Goal: Transaction & Acquisition: Purchase product/service

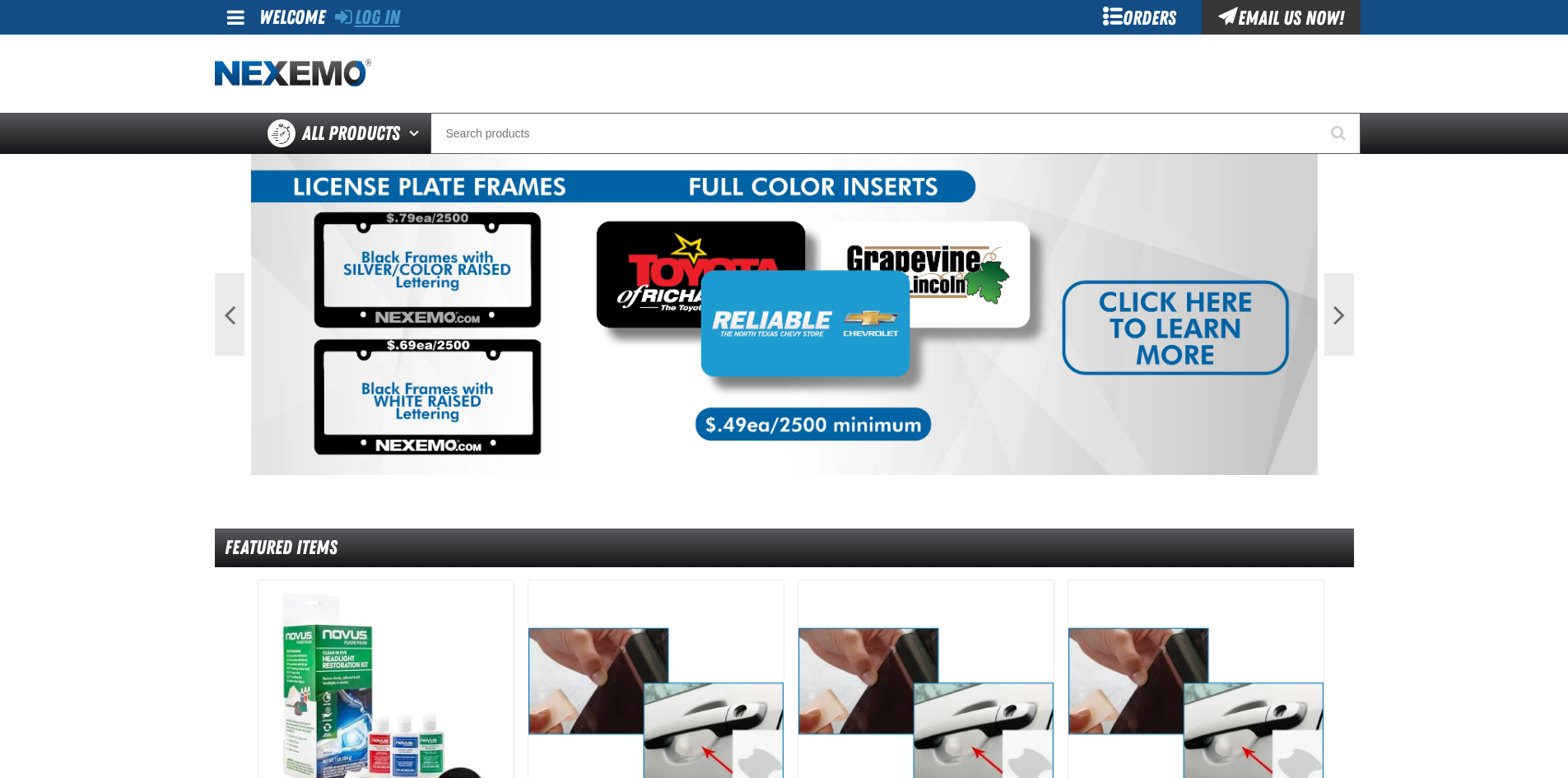
click at [388, 16] on link "Log In" at bounding box center [368, 17] width 65 height 23
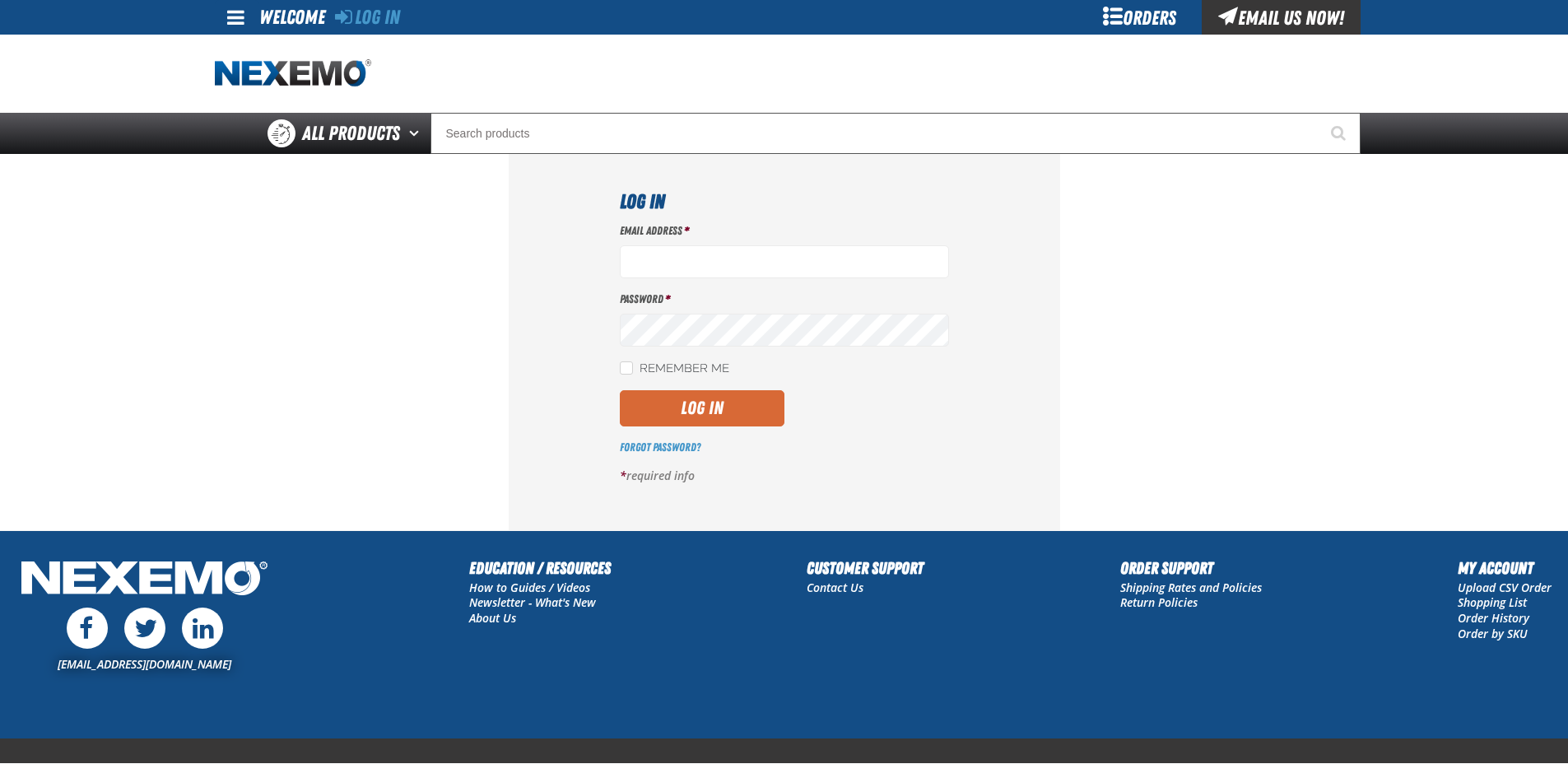
type input "mgriffin@vtaig.com"
click at [709, 422] on button "Log In" at bounding box center [702, 408] width 165 height 36
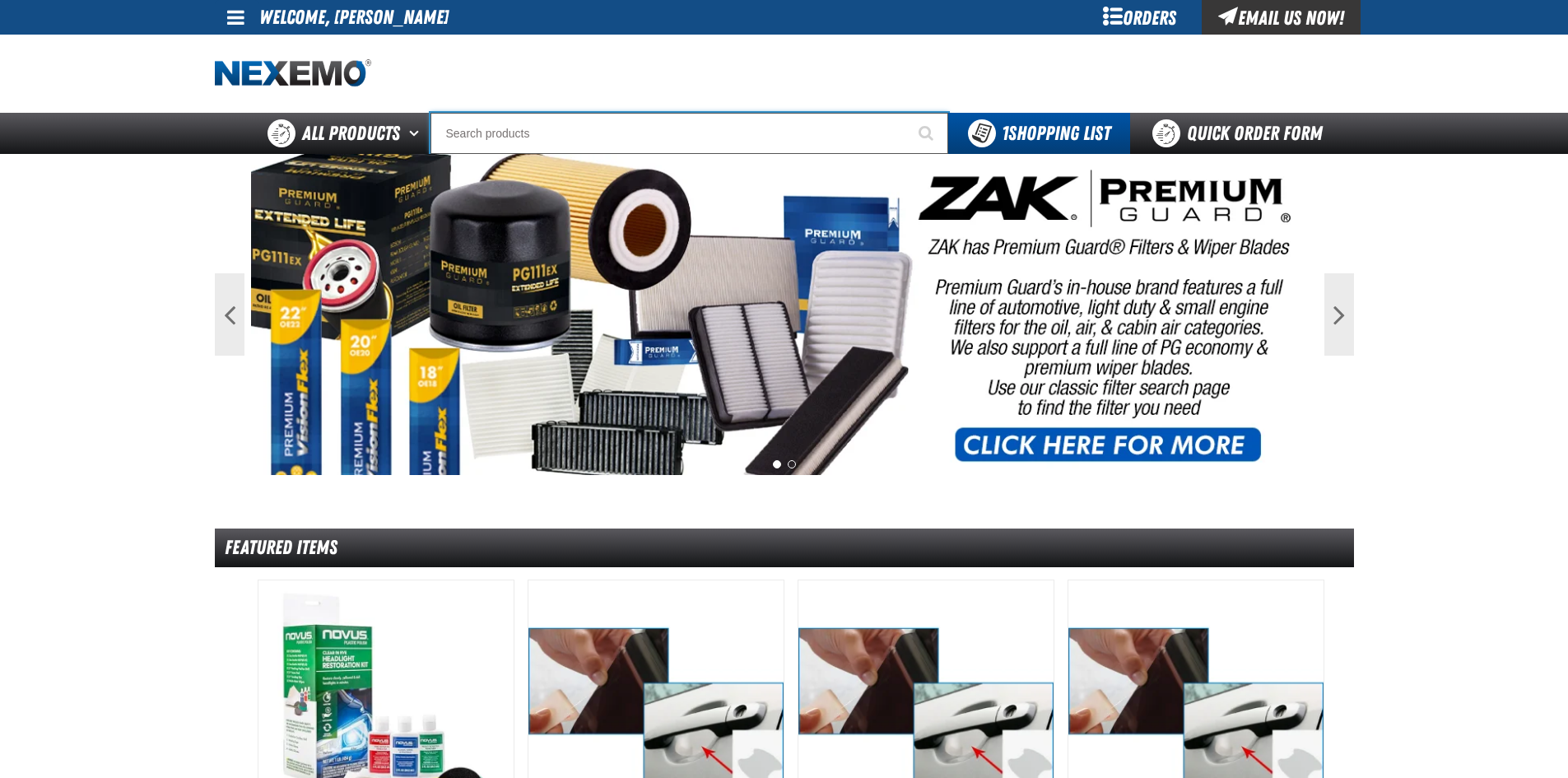
click at [534, 152] on input "Search" at bounding box center [689, 133] width 518 height 41
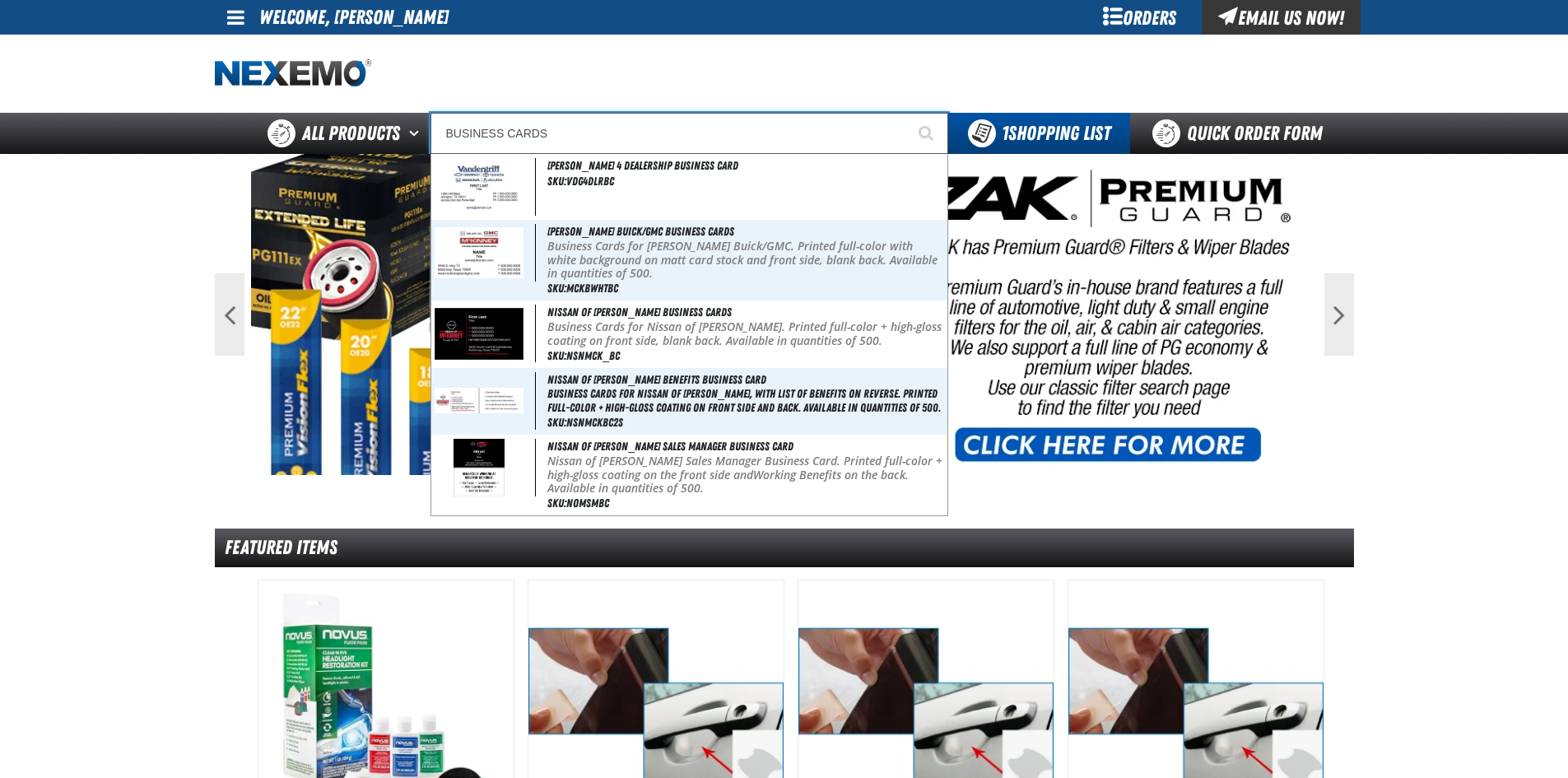
type input "BUSINESS CARDS"
click at [907, 112] on button "Start Searching" at bounding box center [928, 133] width 41 height 41
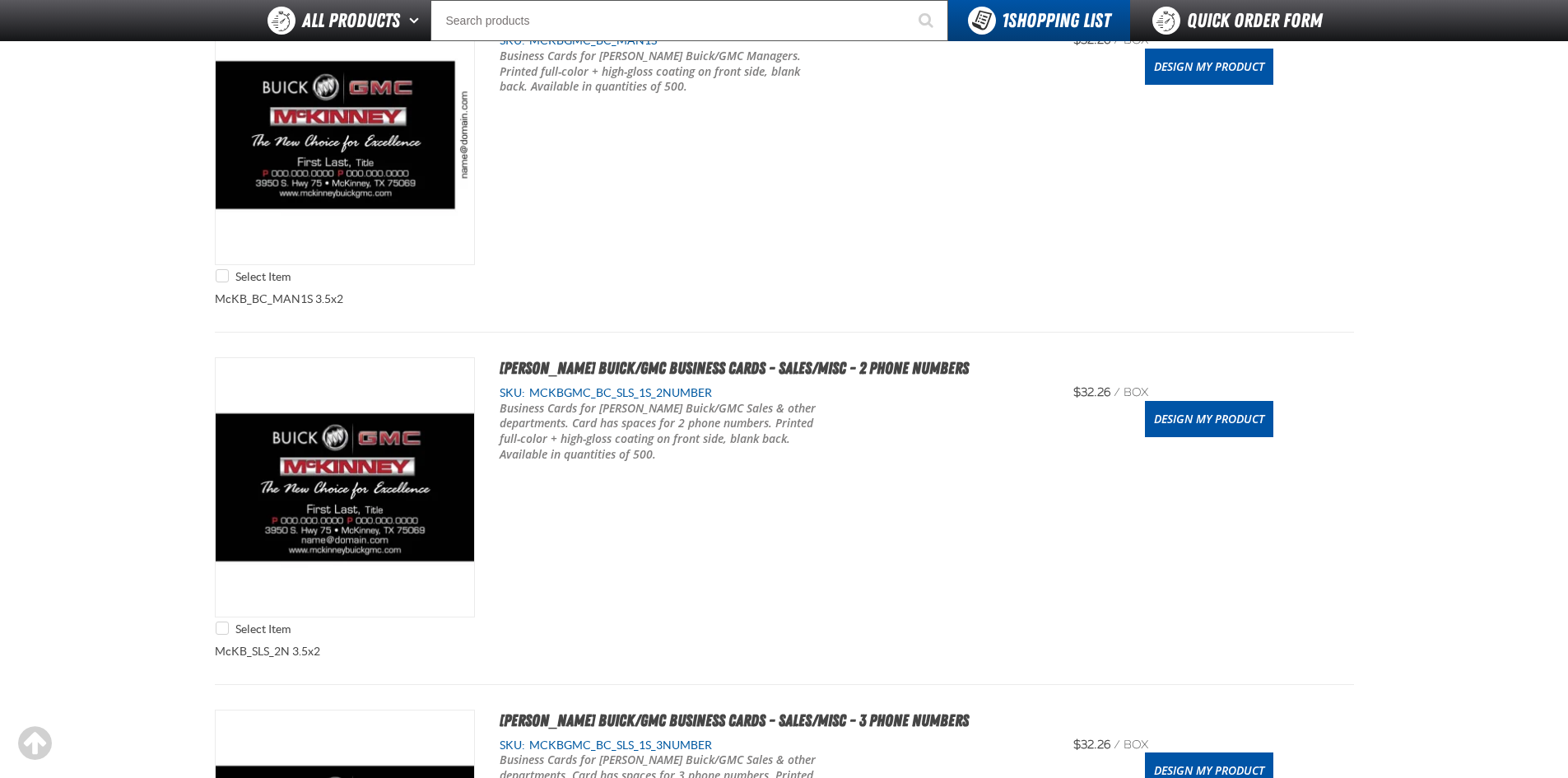
scroll to position [1070, 0]
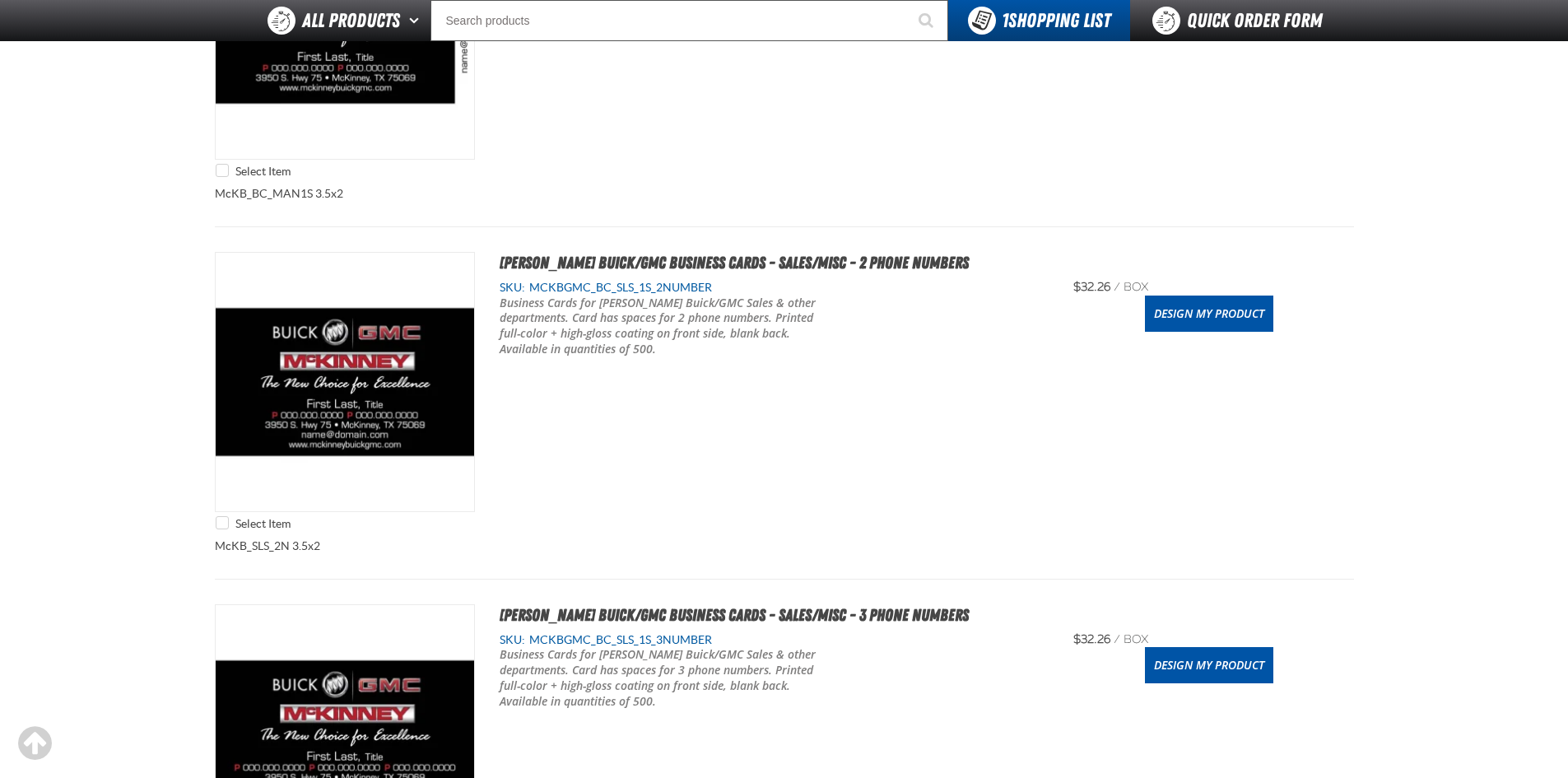
click at [1174, 644] on div "$32.26 / box box" at bounding box center [1209, 639] width 285 height 16
click at [1174, 656] on link "Design My Product" at bounding box center [1209, 665] width 128 height 36
click at [1244, 682] on link "Design My Product" at bounding box center [1209, 665] width 128 height 36
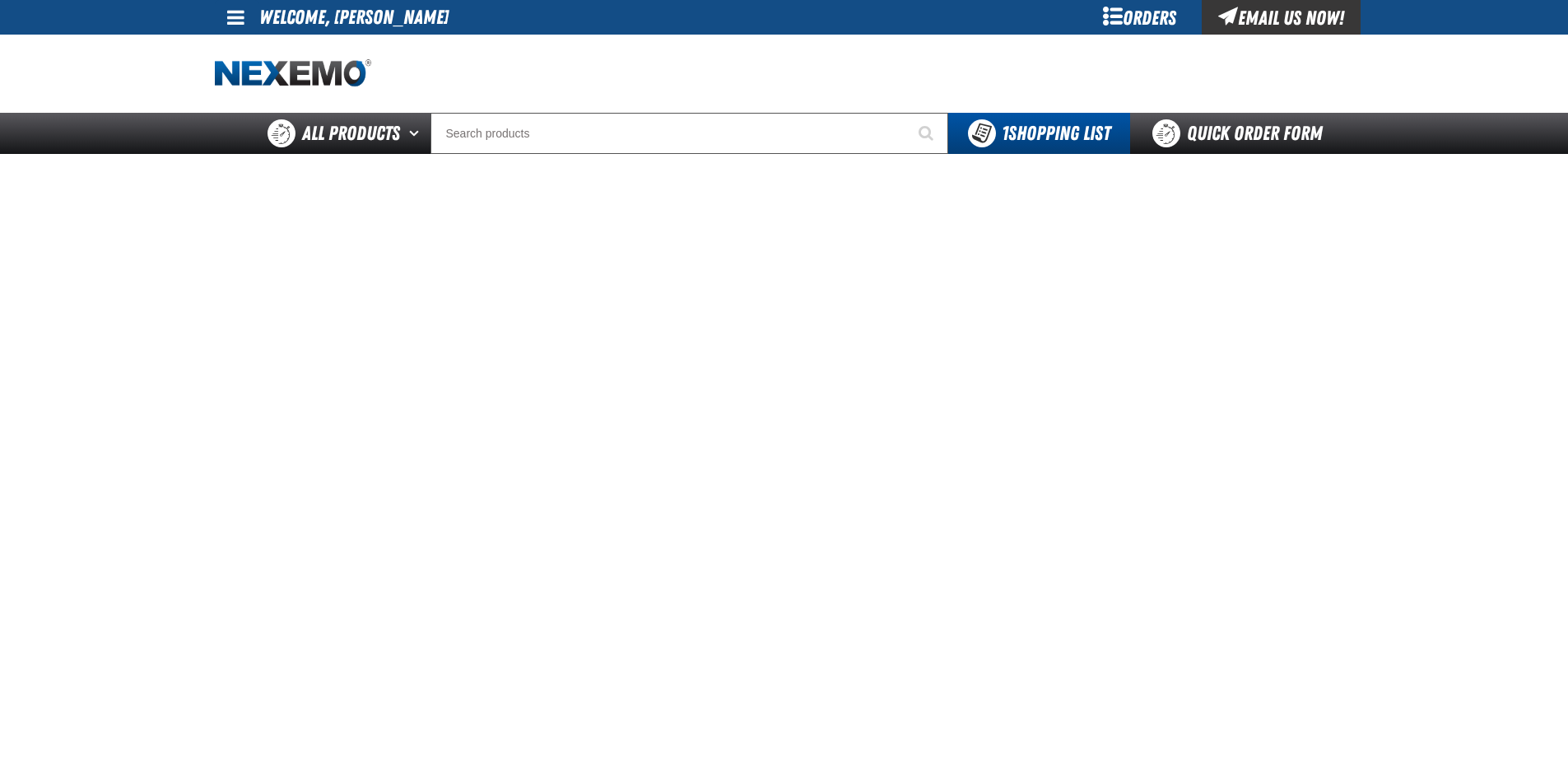
click at [226, 13] on link at bounding box center [237, 17] width 45 height 35
click at [258, 47] on link "My Account My Account" at bounding box center [259, 49] width 74 height 16
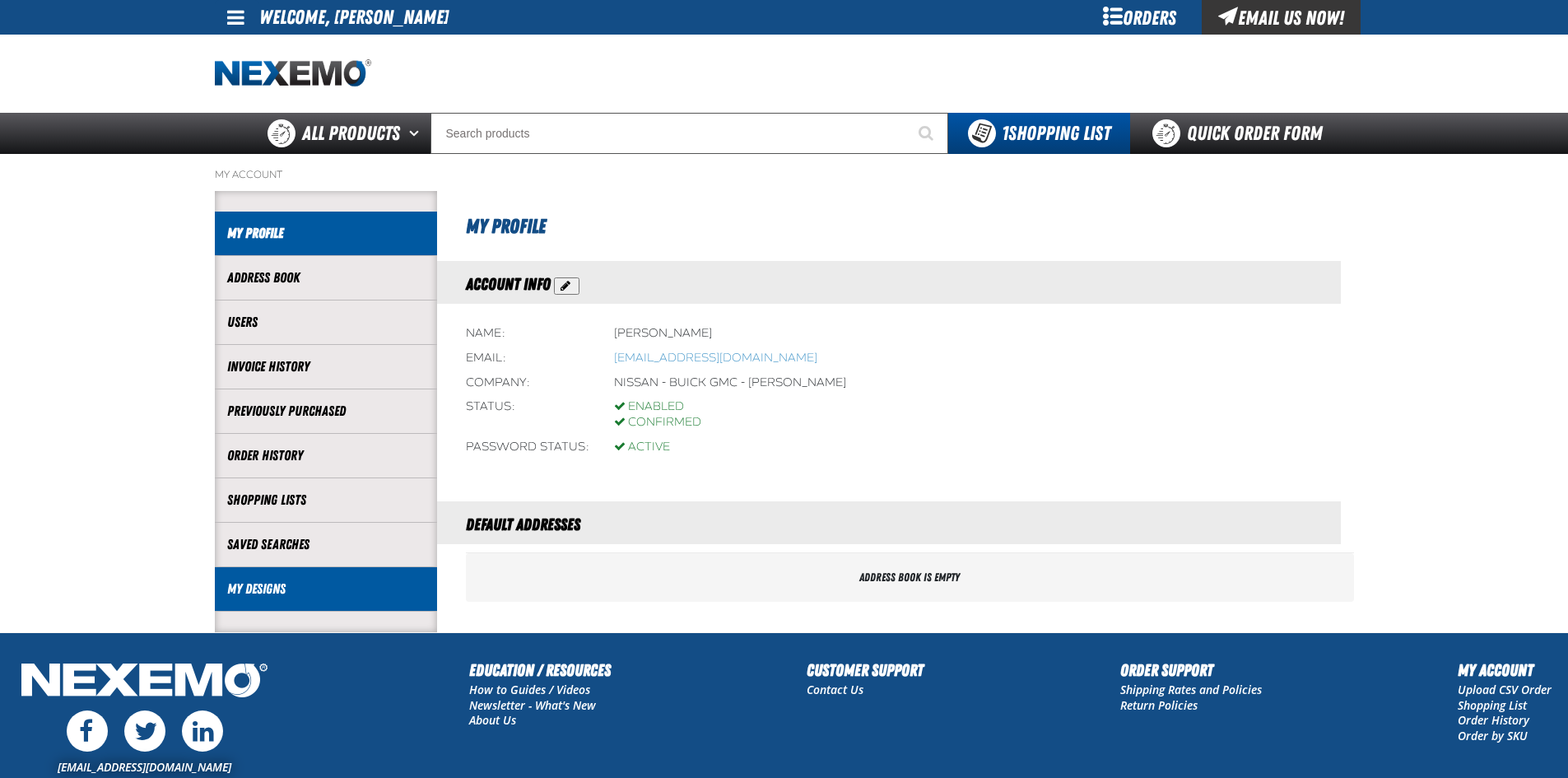
click at [291, 587] on link "My Designs" at bounding box center [326, 589] width 198 height 19
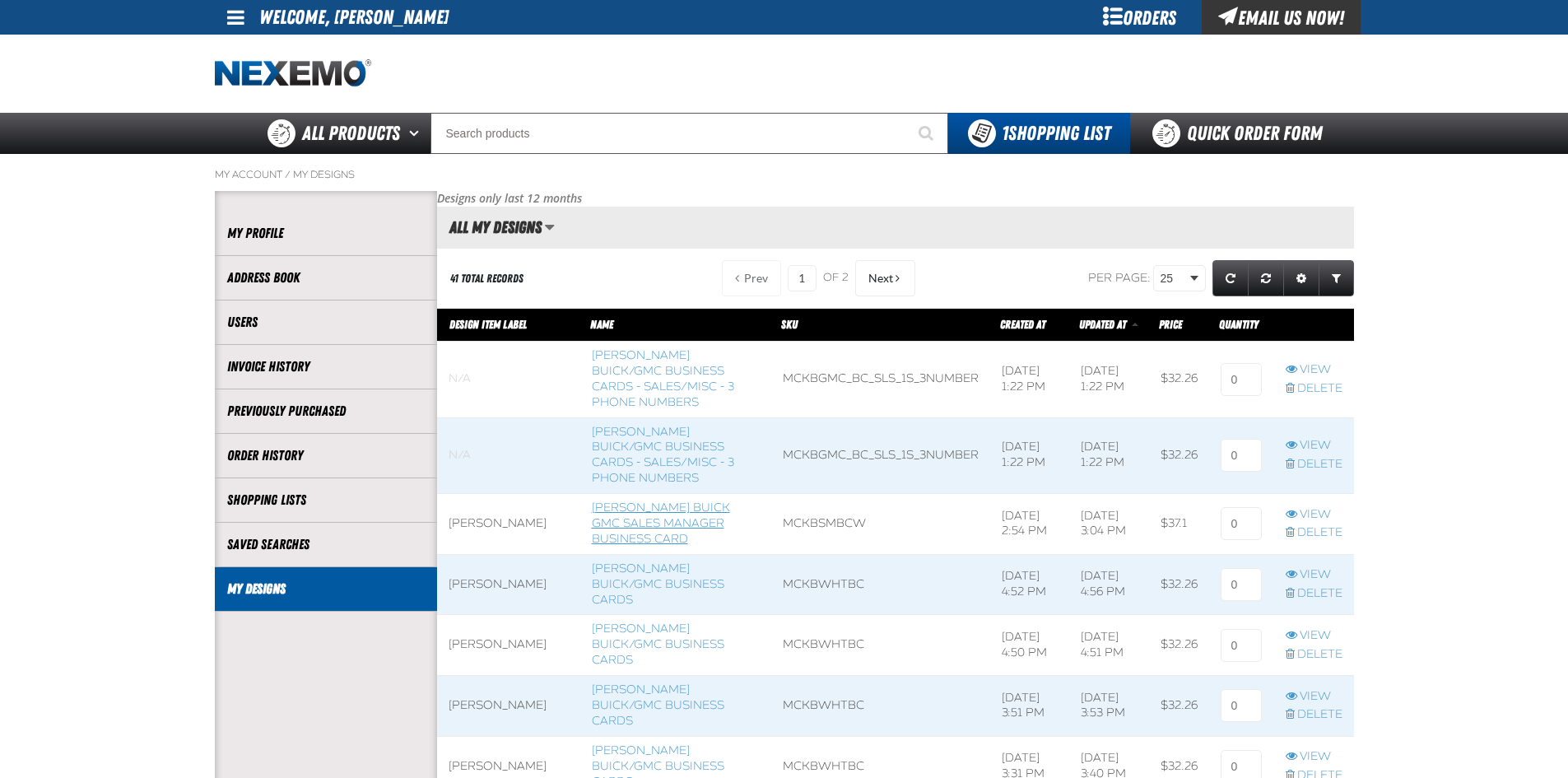
scroll to position [1, 1]
click at [1332, 384] on link "Delete" at bounding box center [1314, 389] width 57 height 16
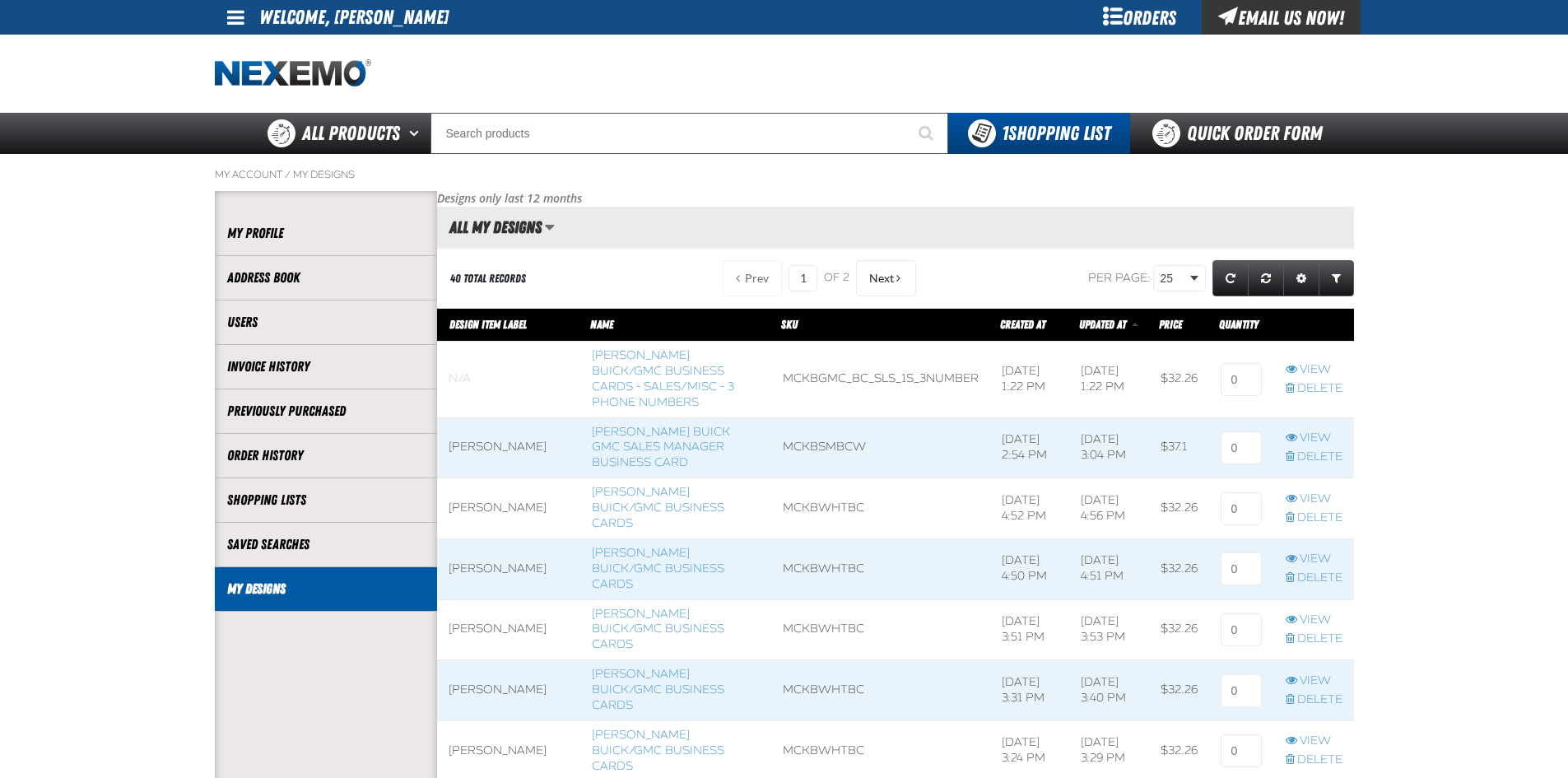
scroll to position [1, 1]
click at [1325, 397] on span at bounding box center [1314, 379] width 80 height 76
click at [1295, 396] on link "Delete" at bounding box center [1314, 389] width 57 height 16
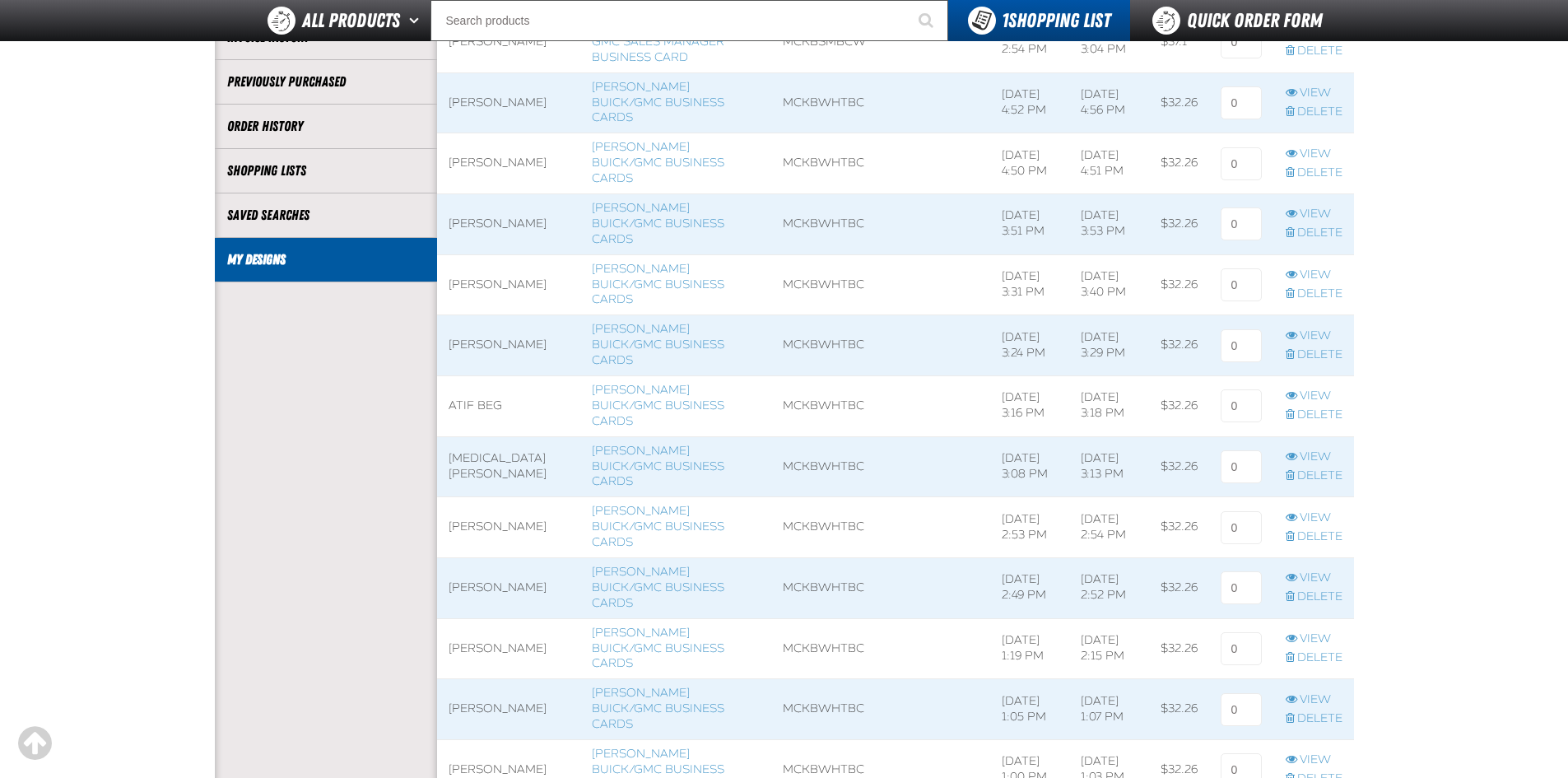
scroll to position [329, 0]
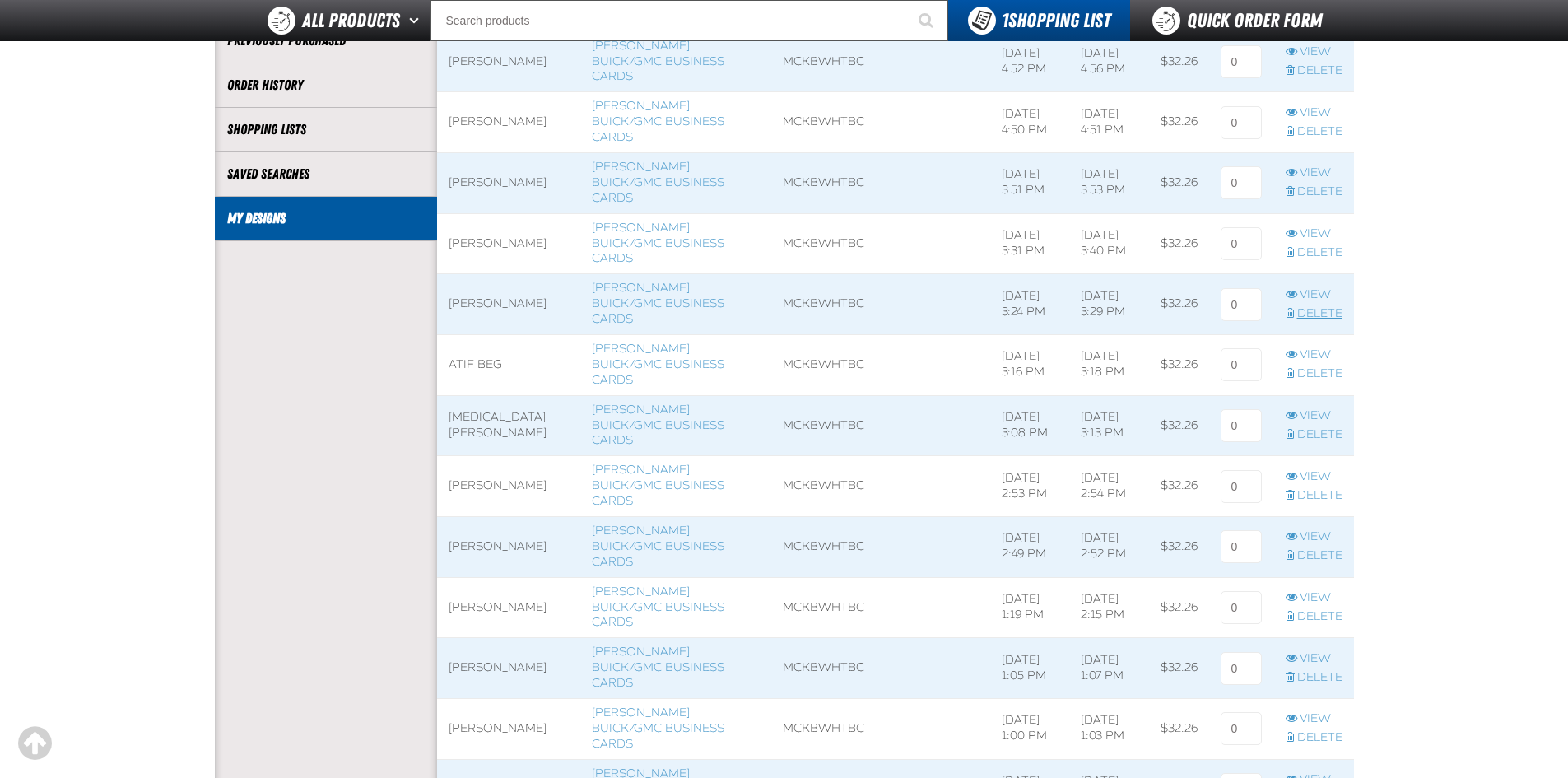
click at [1334, 306] on link "Delete" at bounding box center [1314, 313] width 57 height 16
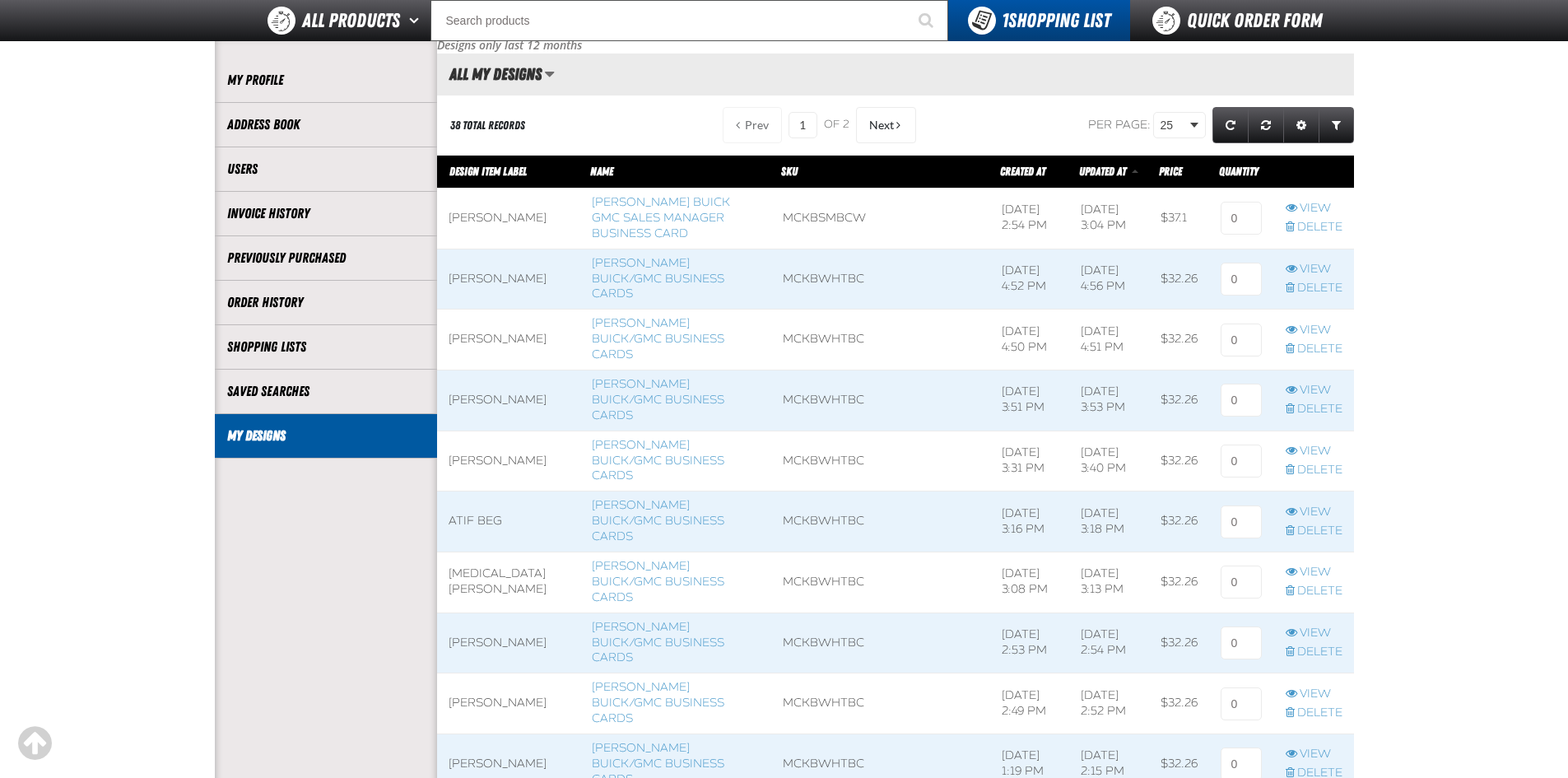
scroll to position [329, 0]
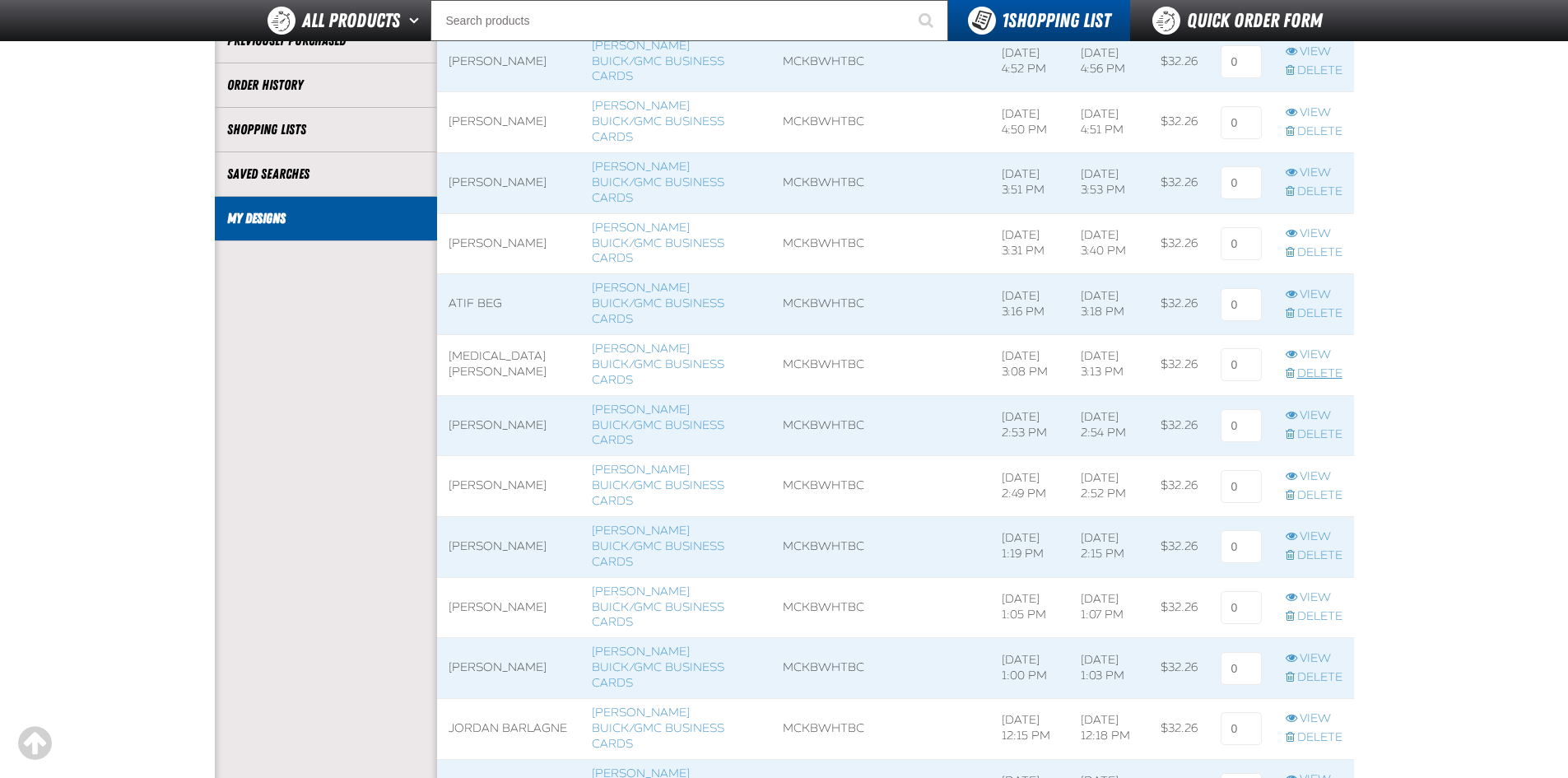
click at [1303, 367] on link "Delete" at bounding box center [1314, 374] width 57 height 16
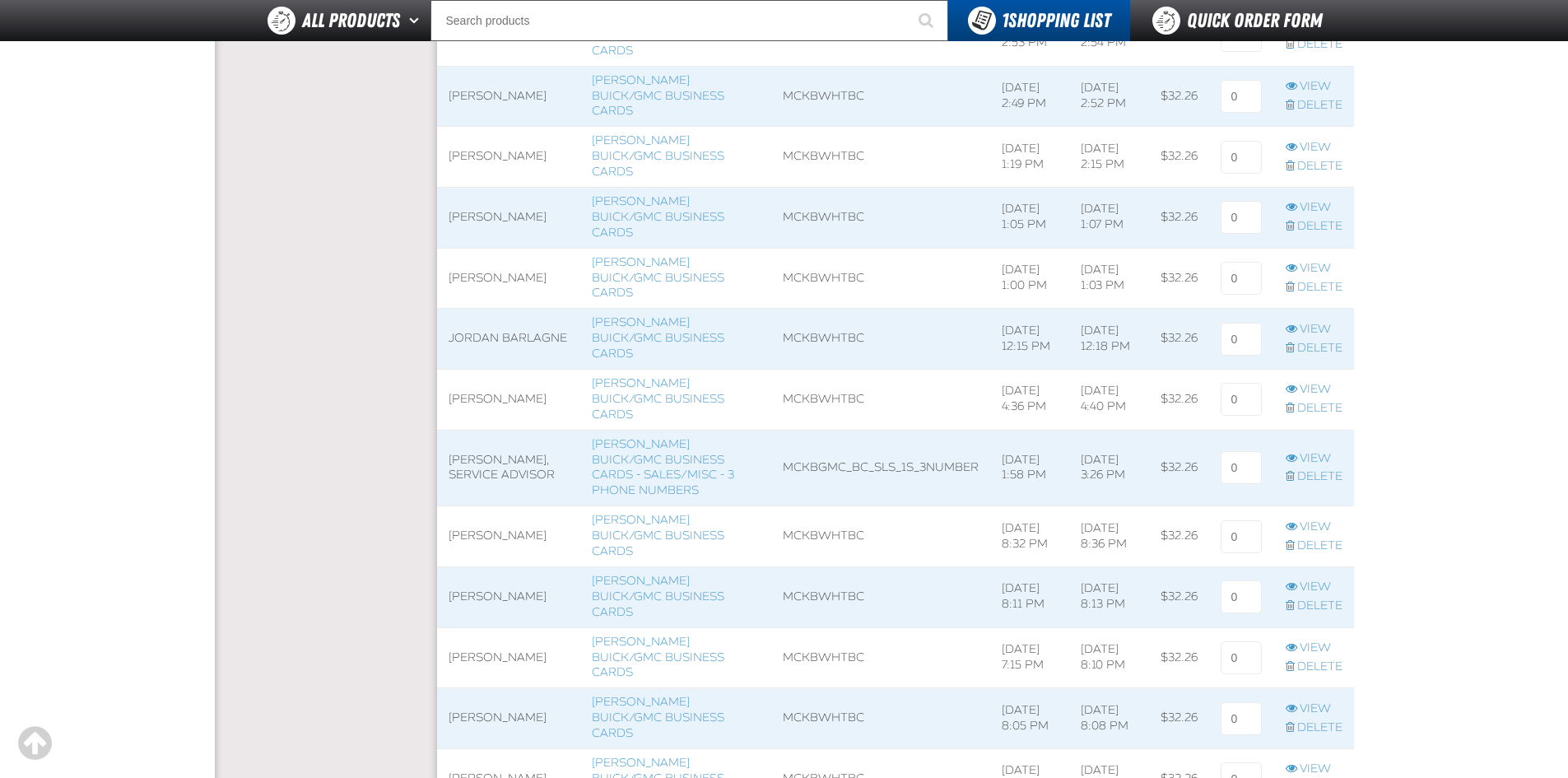
scroll to position [987, 0]
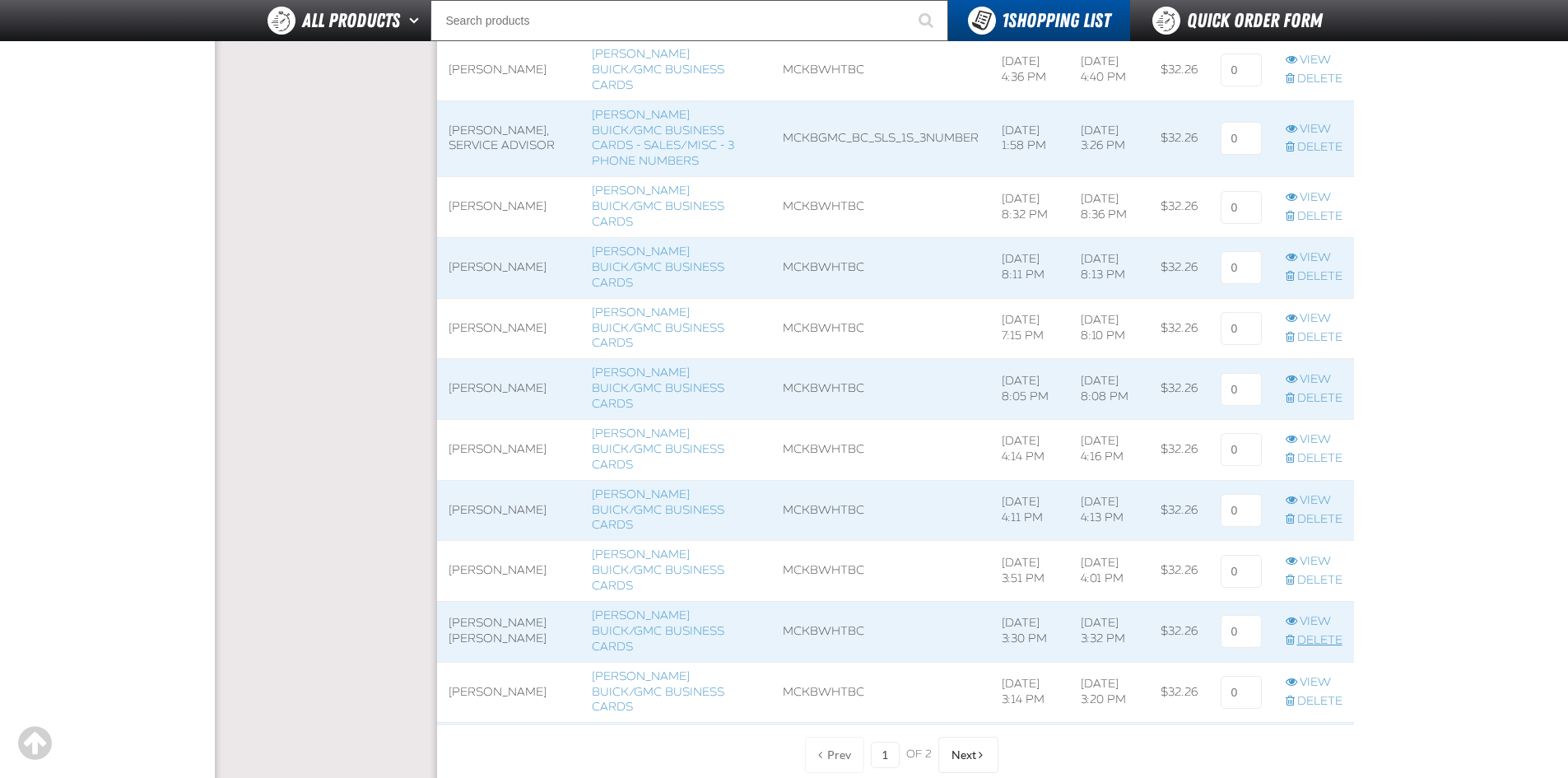
click at [1337, 633] on link "Delete" at bounding box center [1314, 640] width 57 height 16
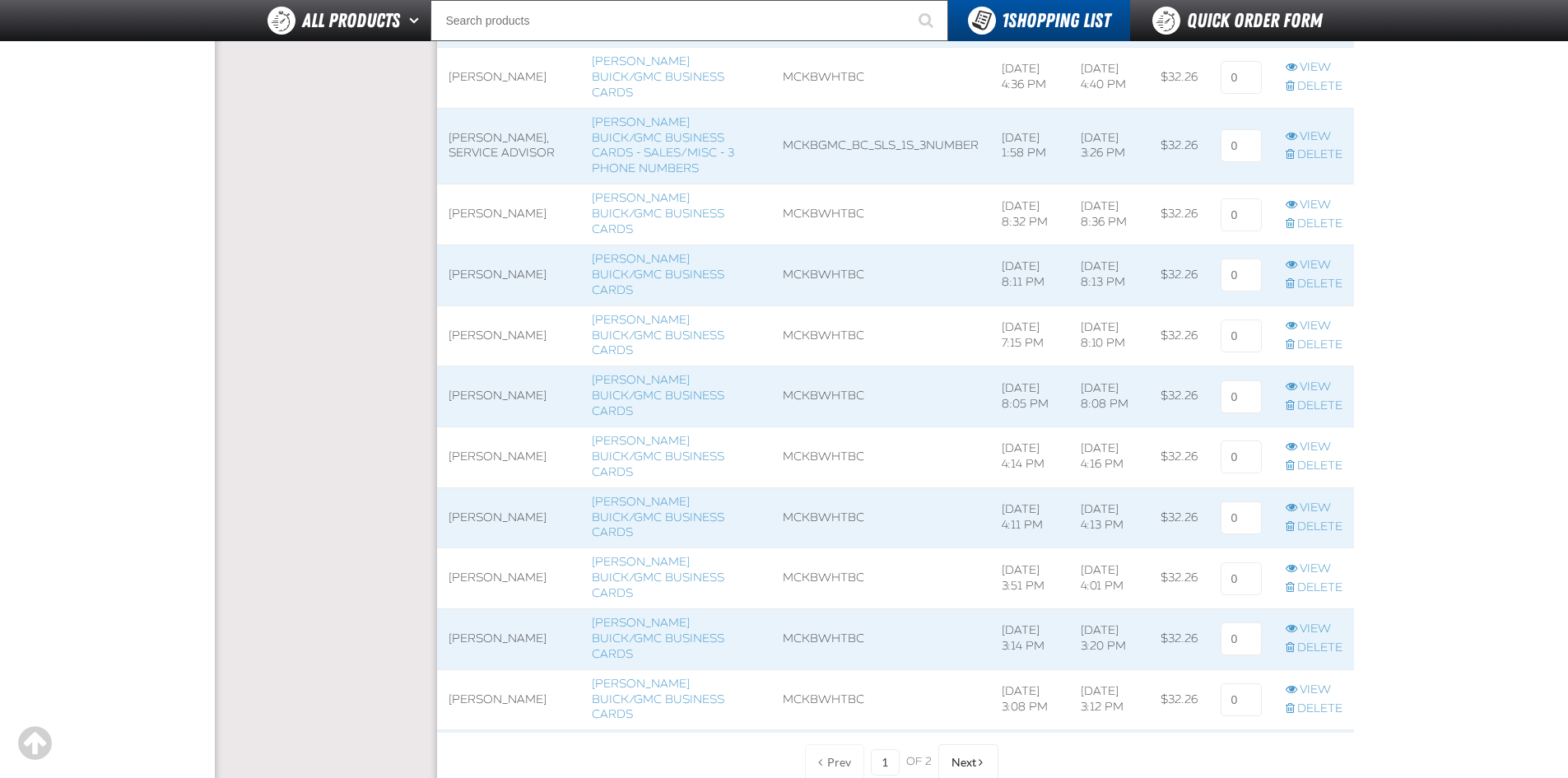
scroll to position [1235, 0]
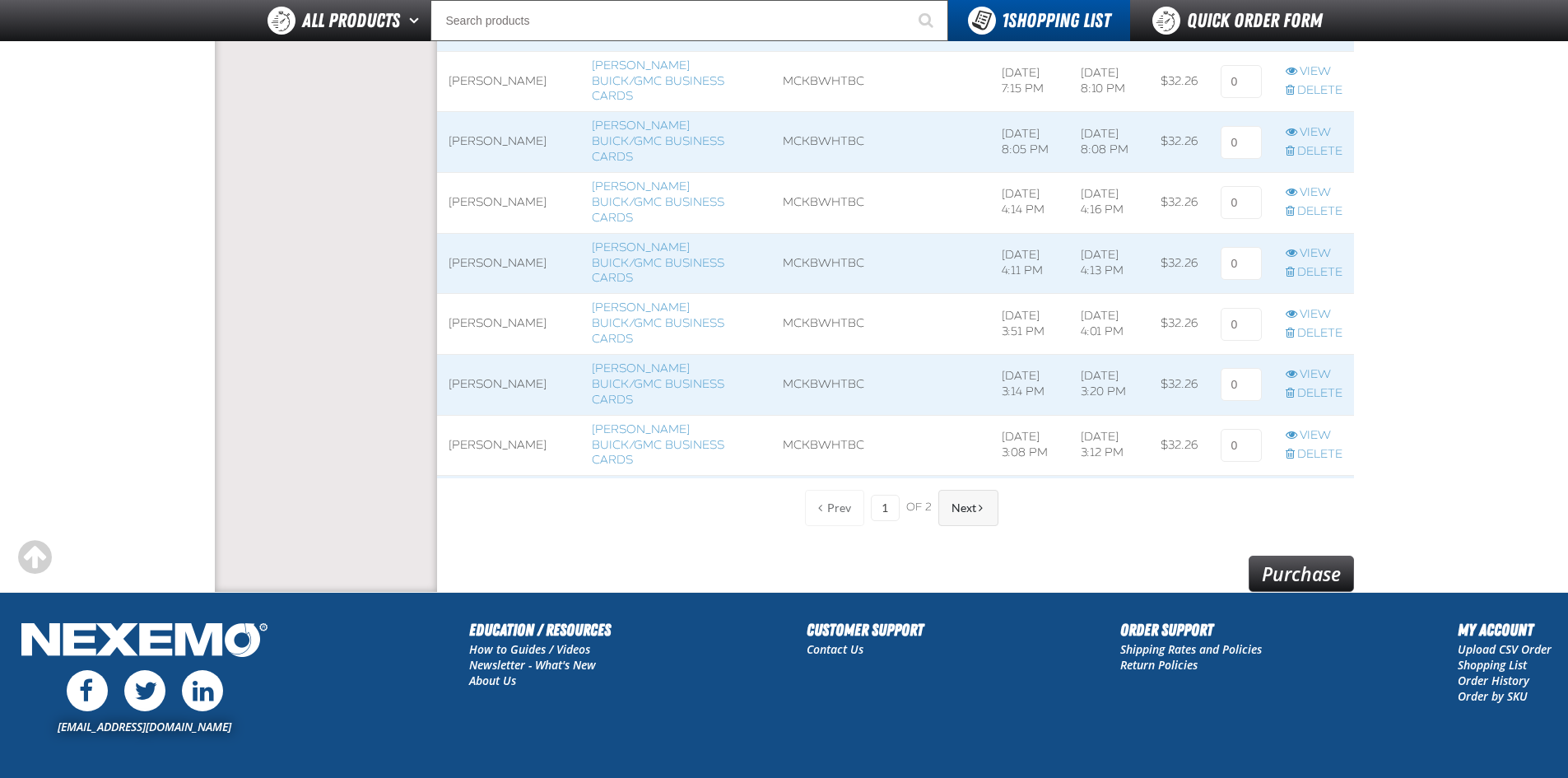
click at [962, 507] on span "Next" at bounding box center [963, 508] width 24 height 14
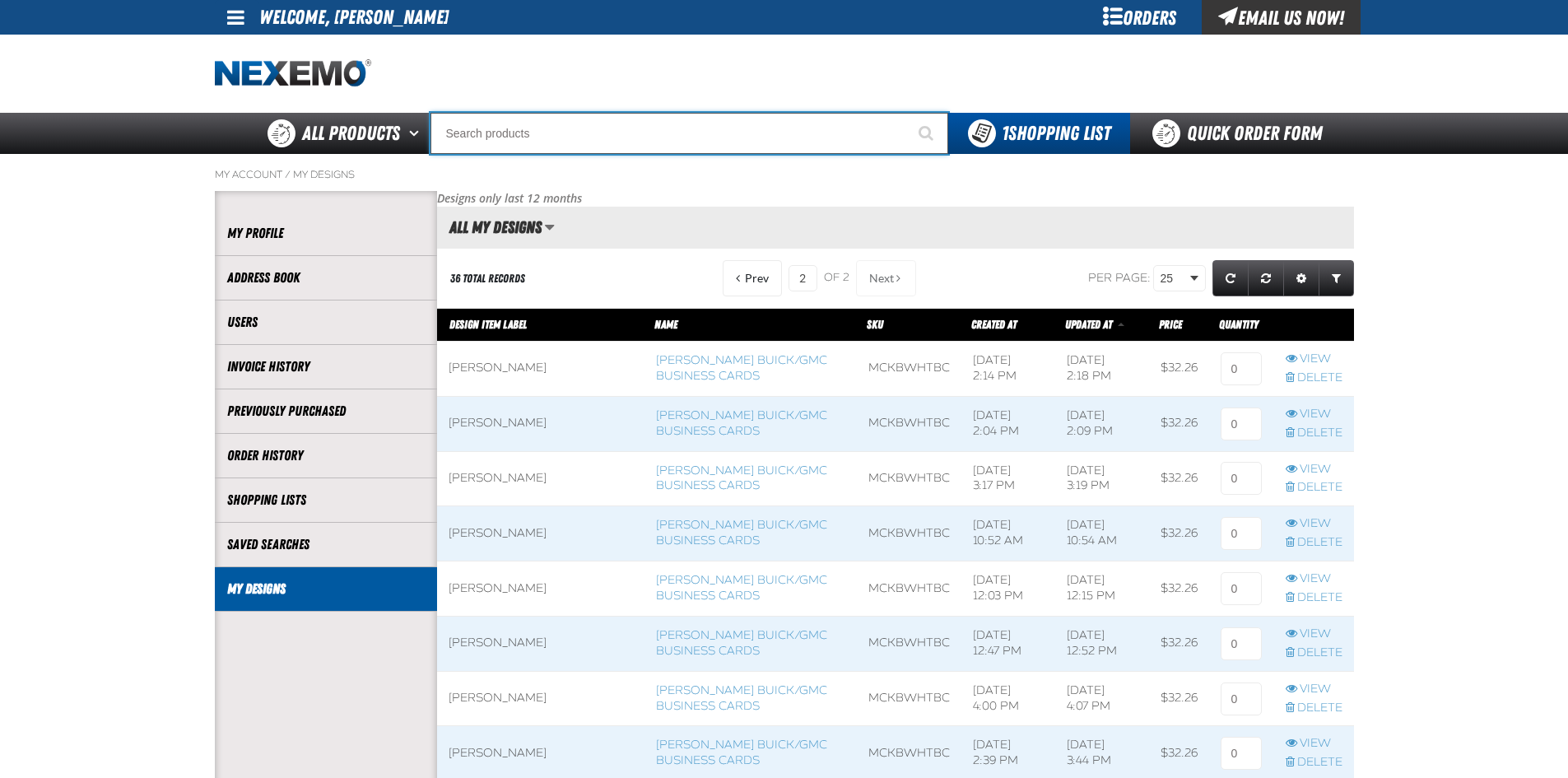
click at [587, 131] on input "Search" at bounding box center [689, 133] width 518 height 41
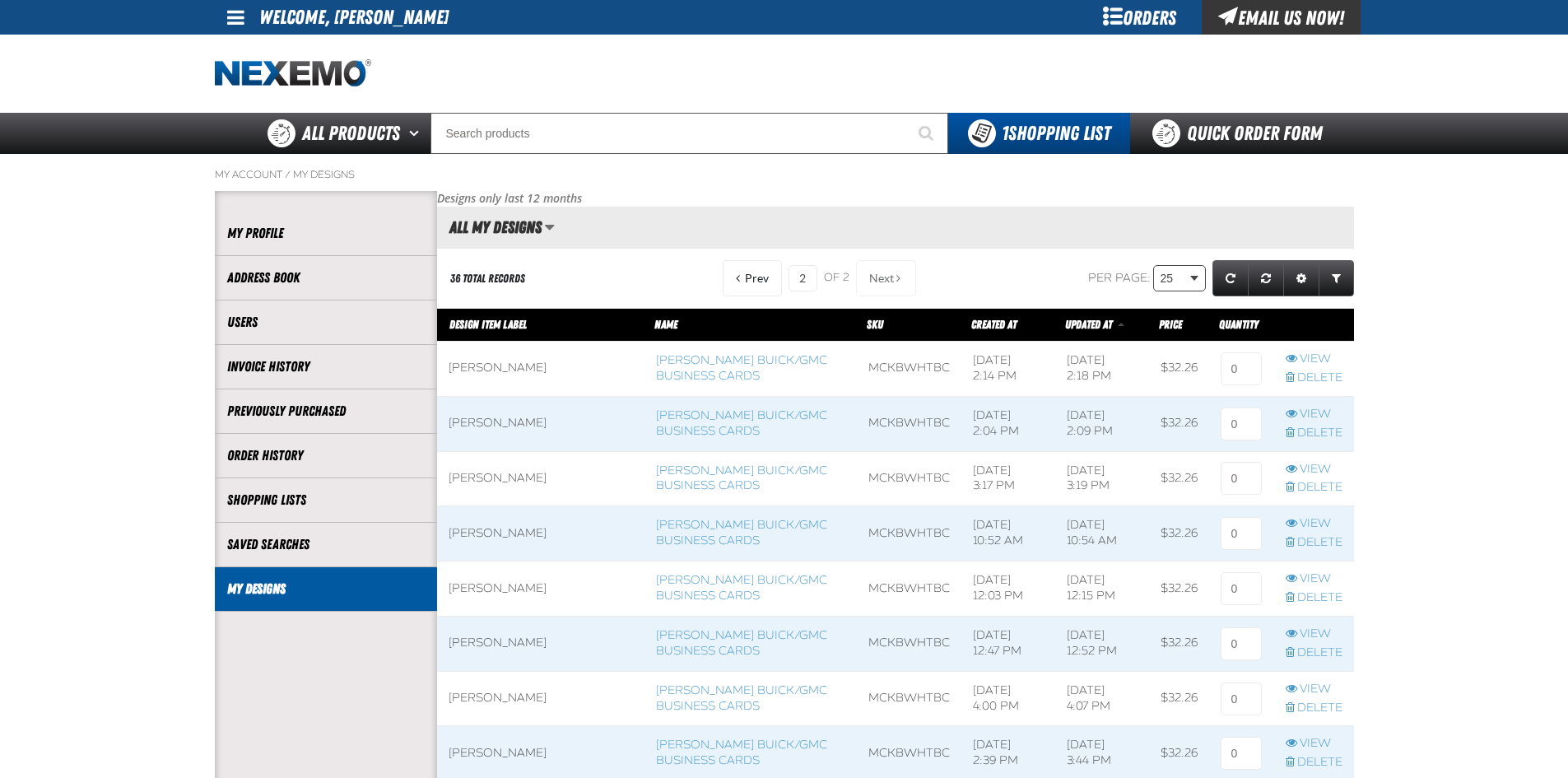
click at [1192, 282] on body "Skip to Main Content Staging Site 5.1 Upgrade Site My Account My Account Suppor…" at bounding box center [784, 693] width 1568 height 1386
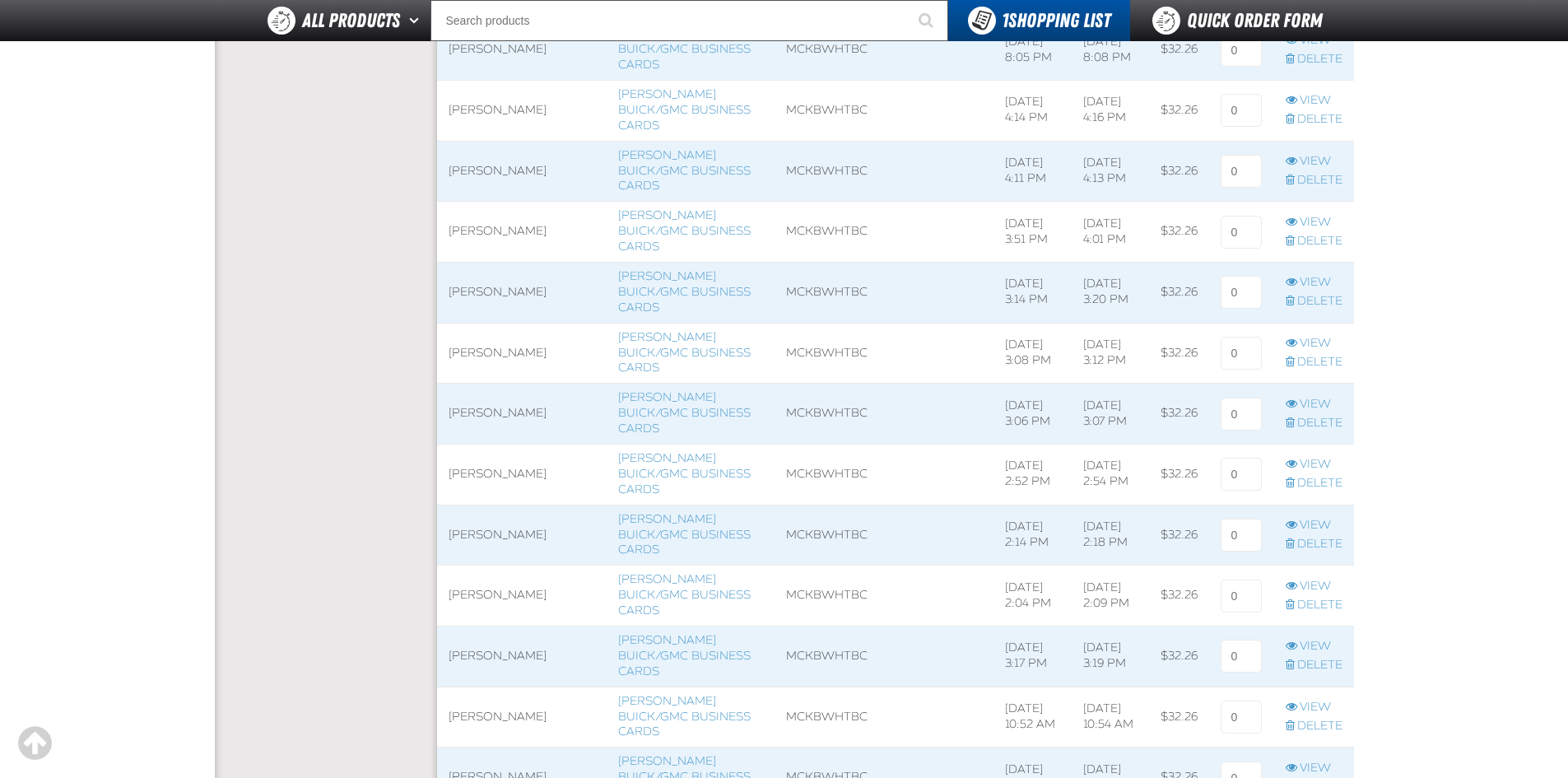
scroll to position [1317, 0]
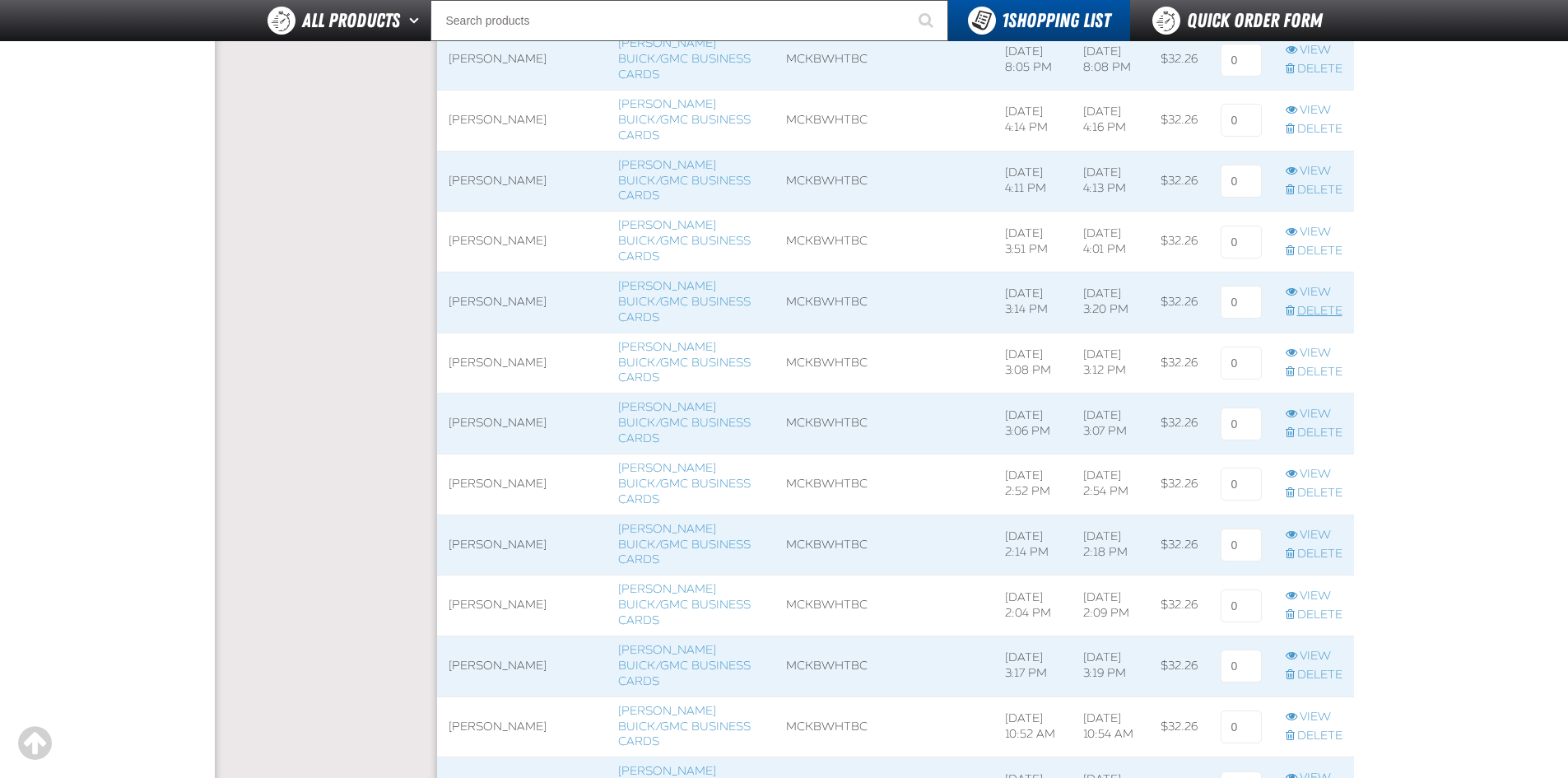
click at [1303, 304] on link "Delete" at bounding box center [1314, 312] width 57 height 16
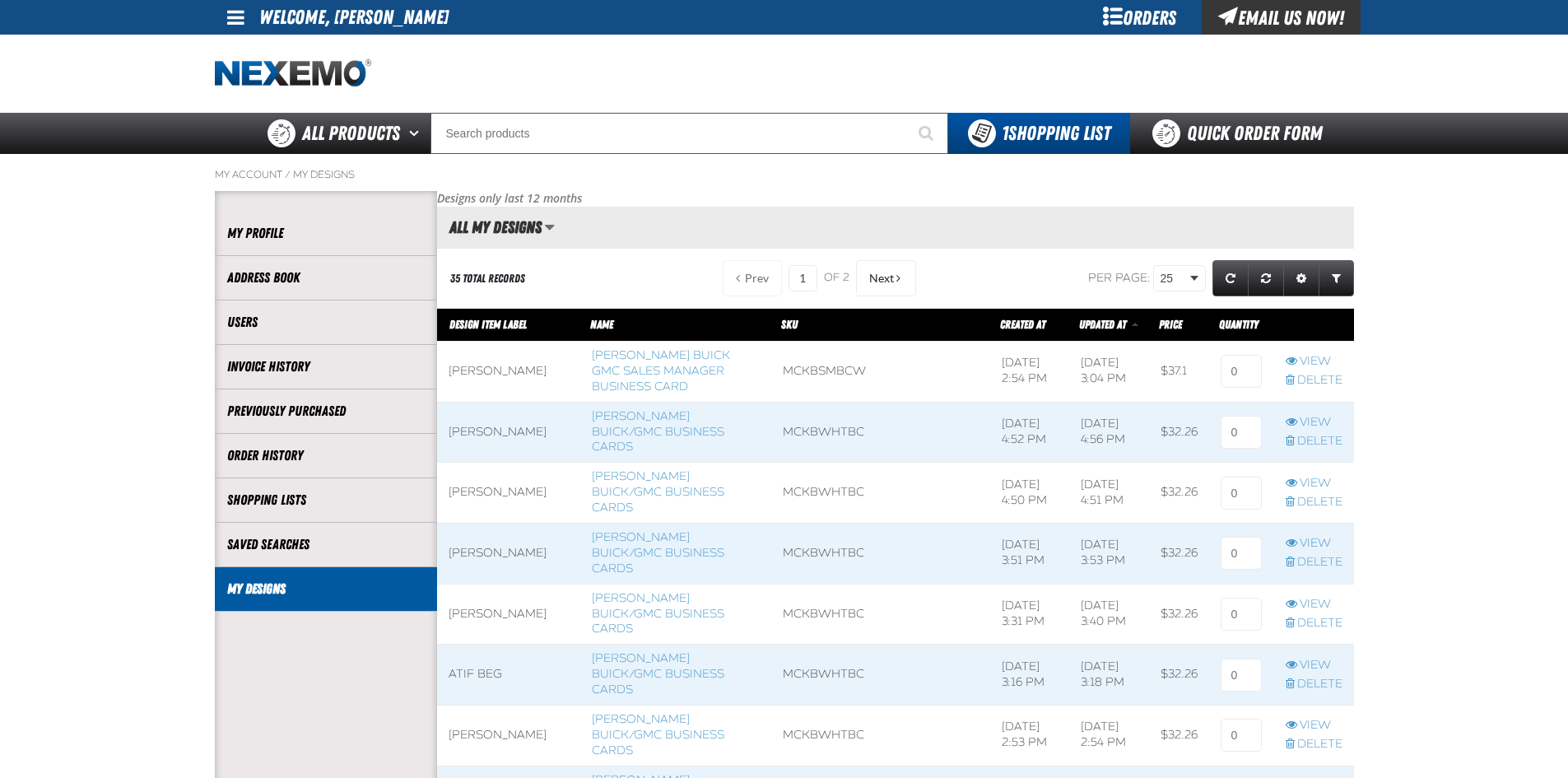
scroll to position [1, 1]
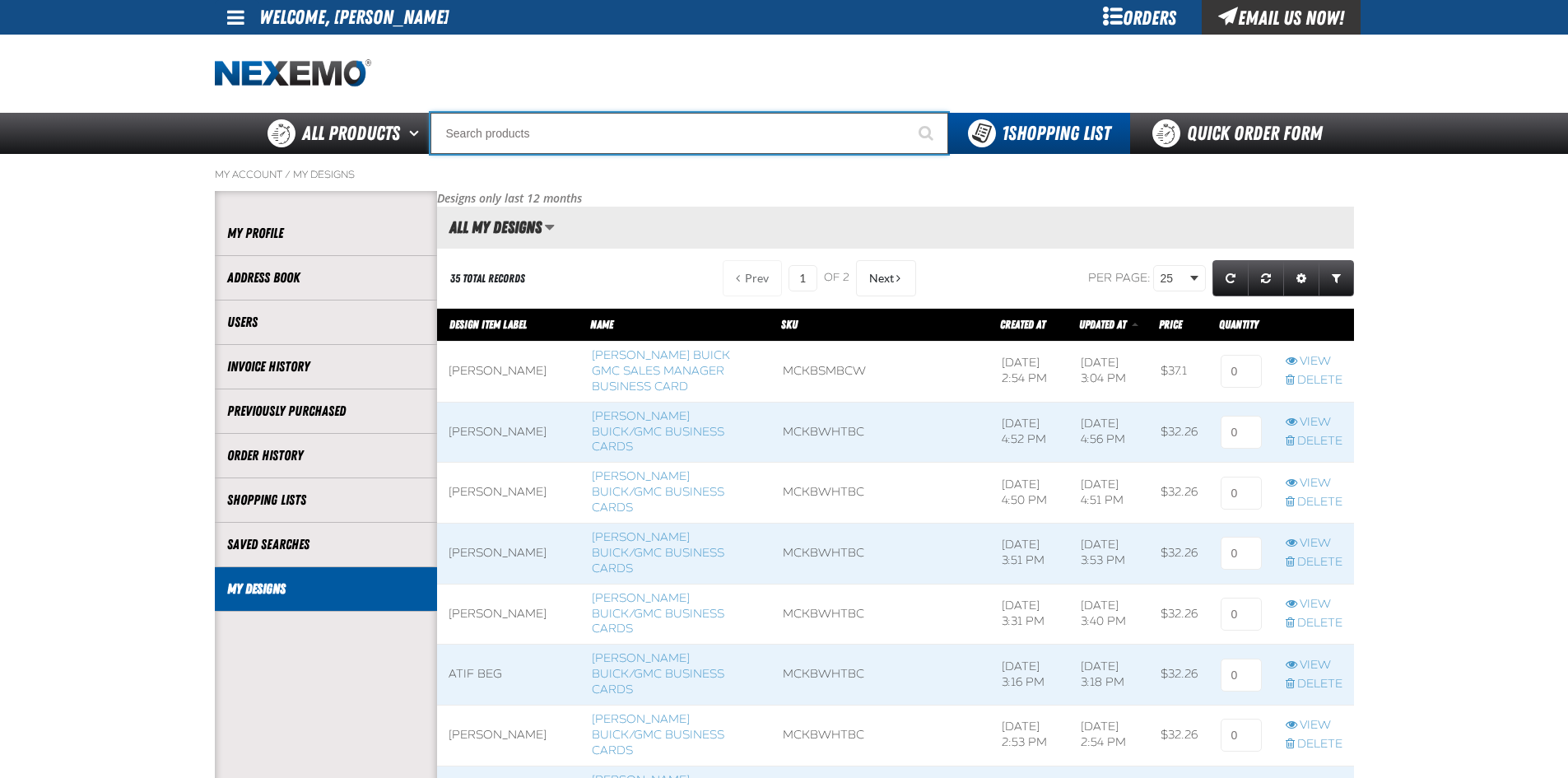
click at [486, 140] on input "Search" at bounding box center [689, 133] width 518 height 41
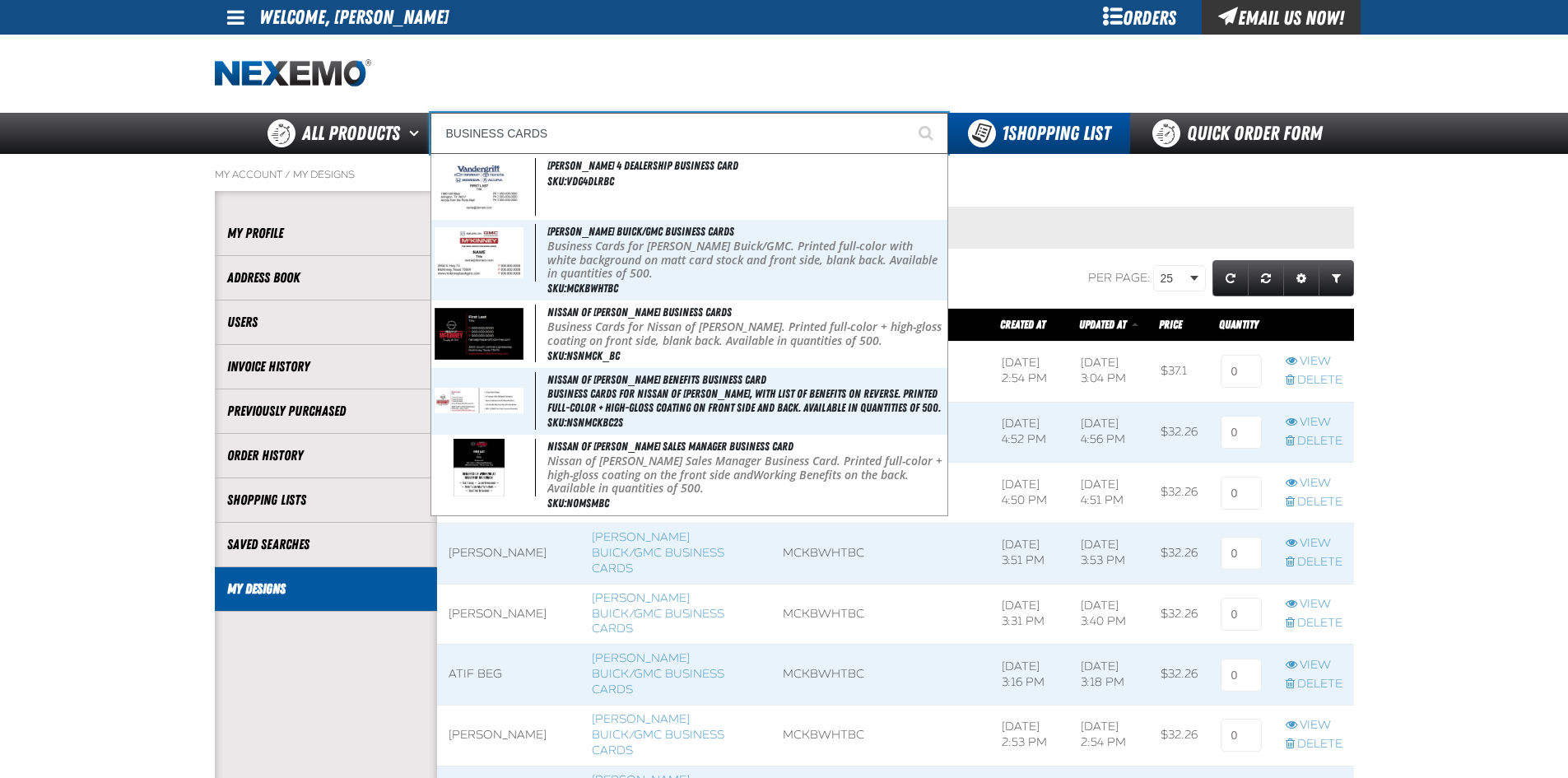
type input "BUSINESS CARDS"
click at [907, 112] on button "Start Searching" at bounding box center [928, 133] width 41 height 41
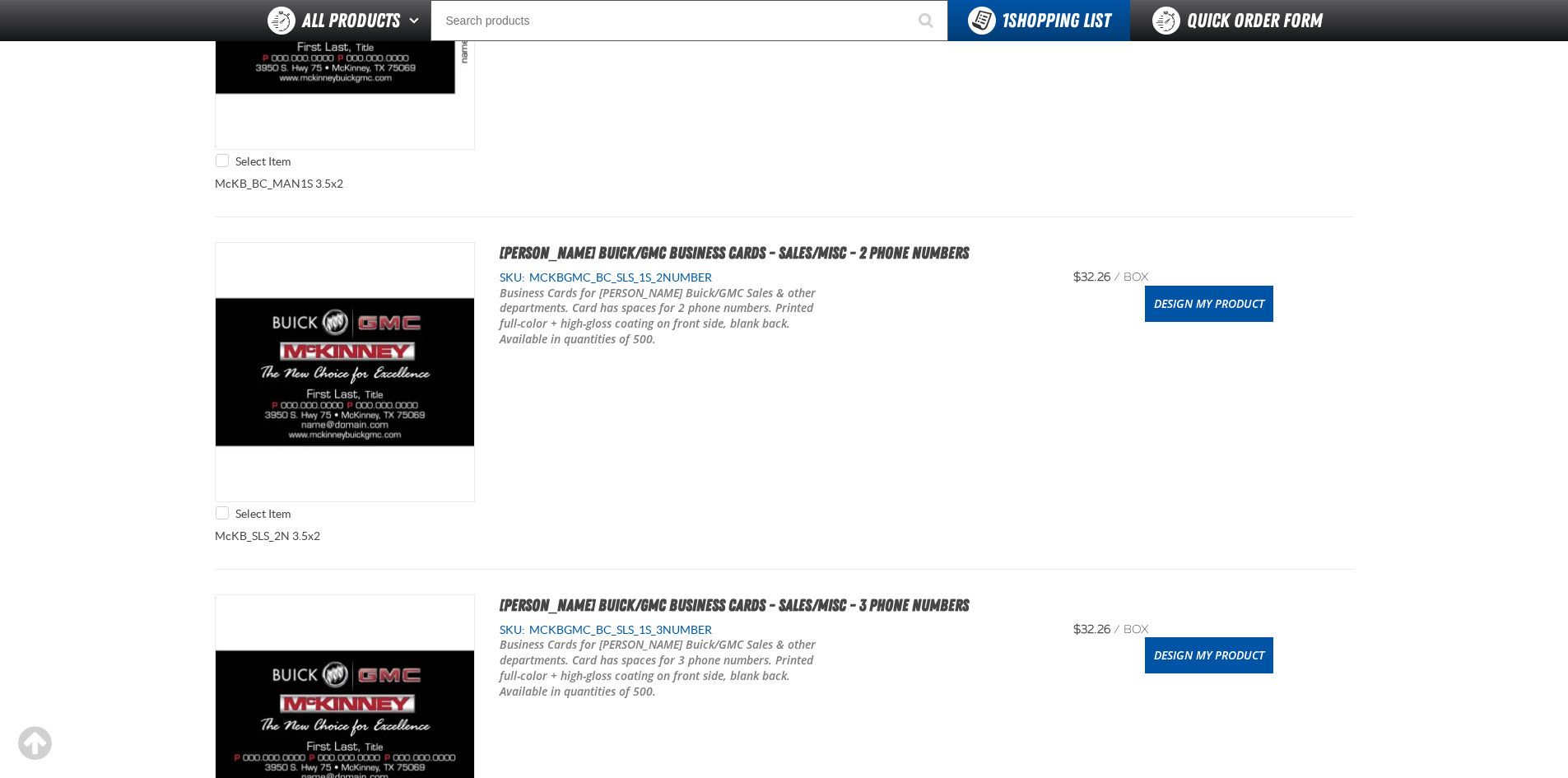
scroll to position [1317, 0]
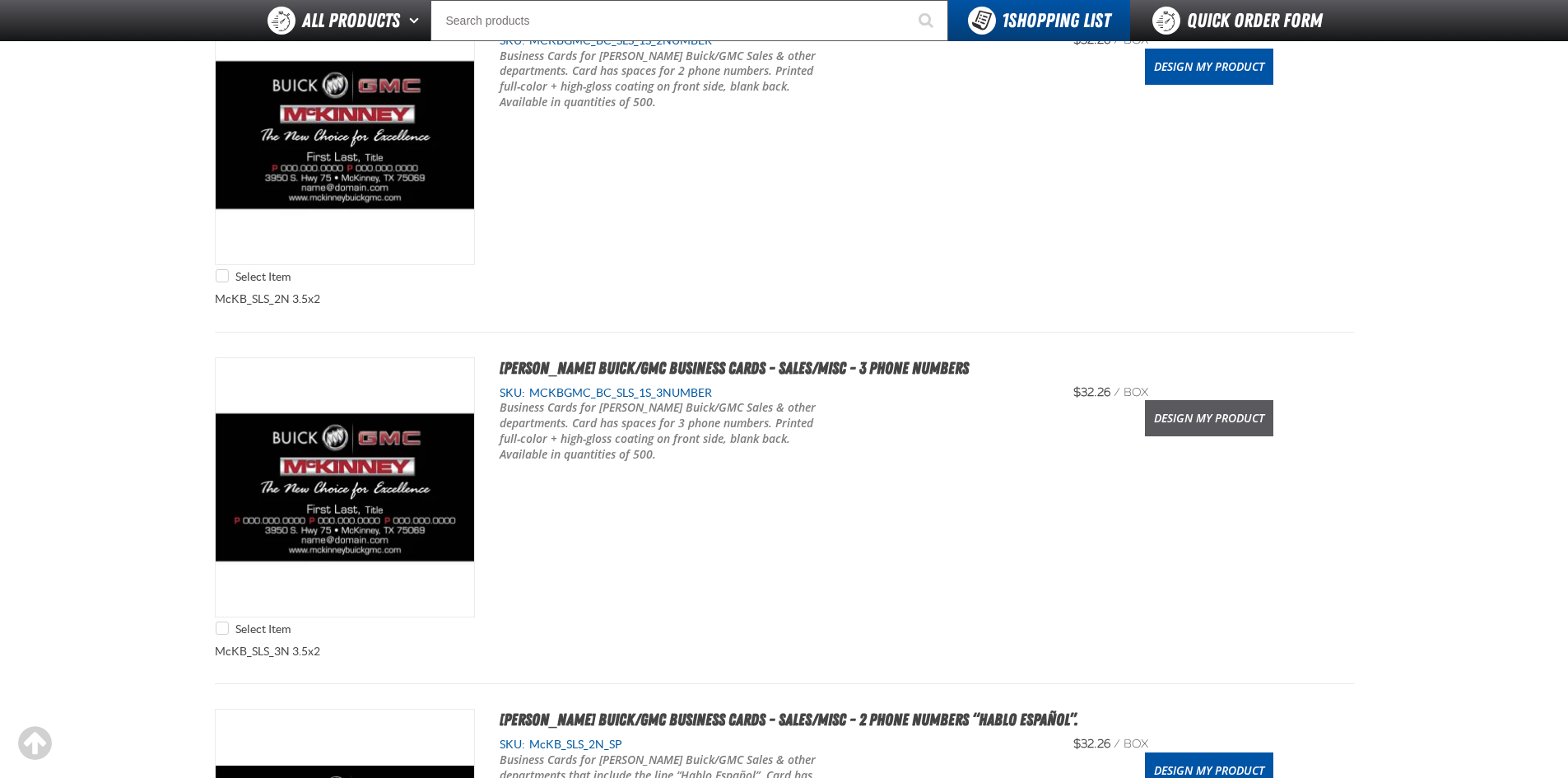
click at [1208, 427] on link "Design My Product" at bounding box center [1209, 418] width 128 height 36
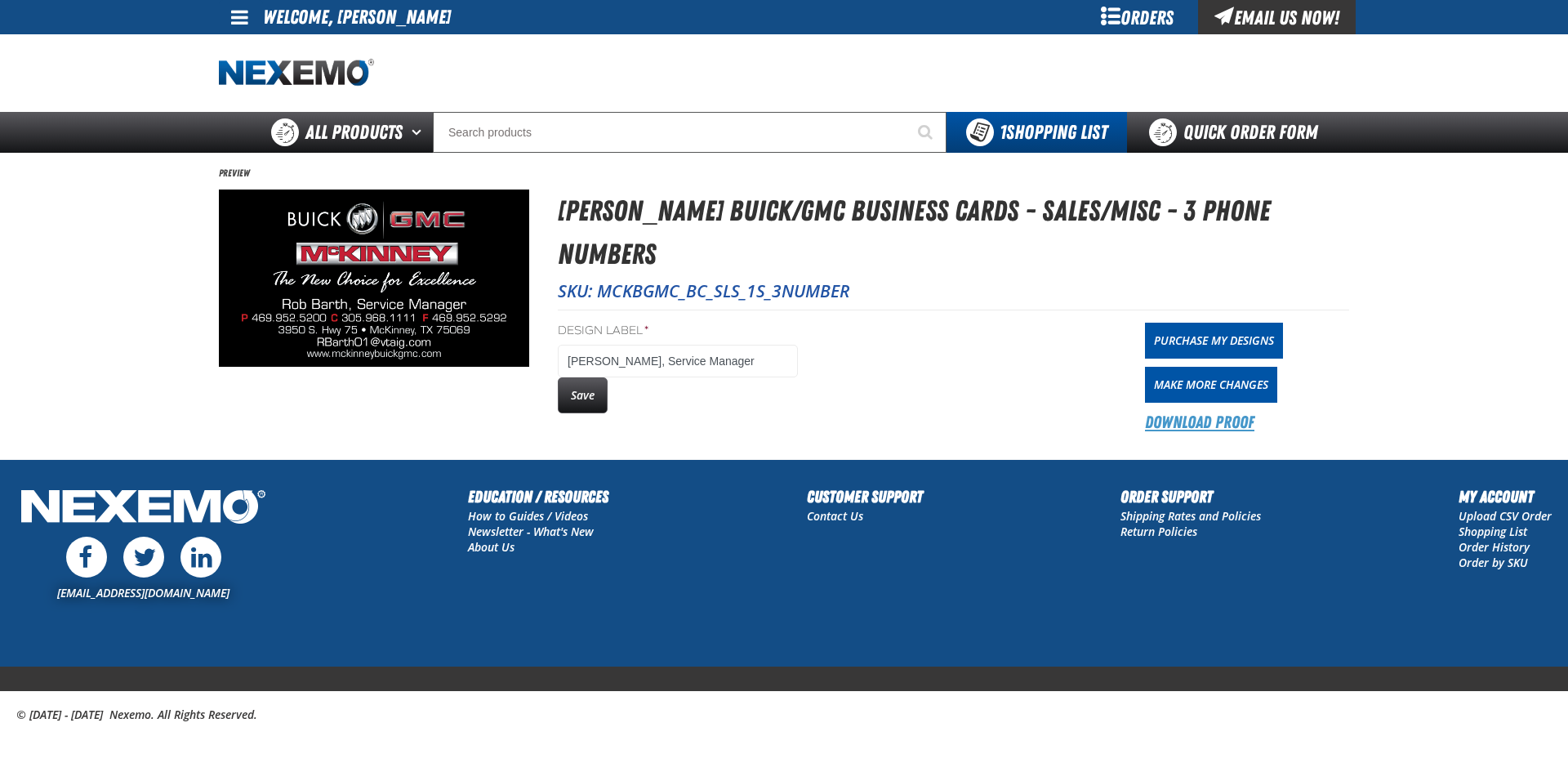
click at [1233, 411] on link "Download Proof" at bounding box center [1199, 422] width 110 height 23
click at [598, 377] on button "Save" at bounding box center [582, 395] width 49 height 36
click at [1199, 323] on link "Purchase My Designs" at bounding box center [1214, 340] width 138 height 36
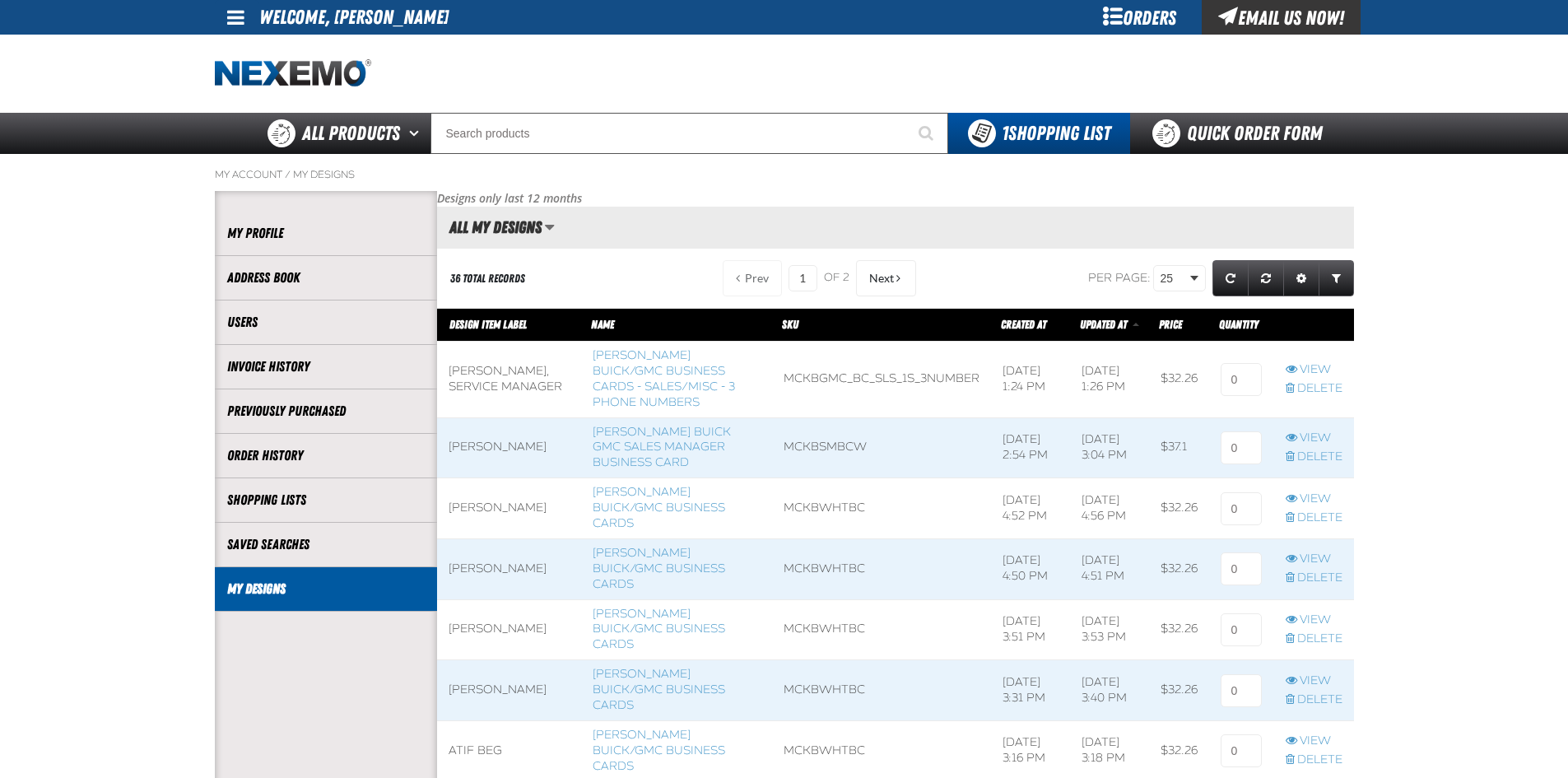
scroll to position [1, 1]
click at [1254, 373] on input at bounding box center [1241, 379] width 41 height 33
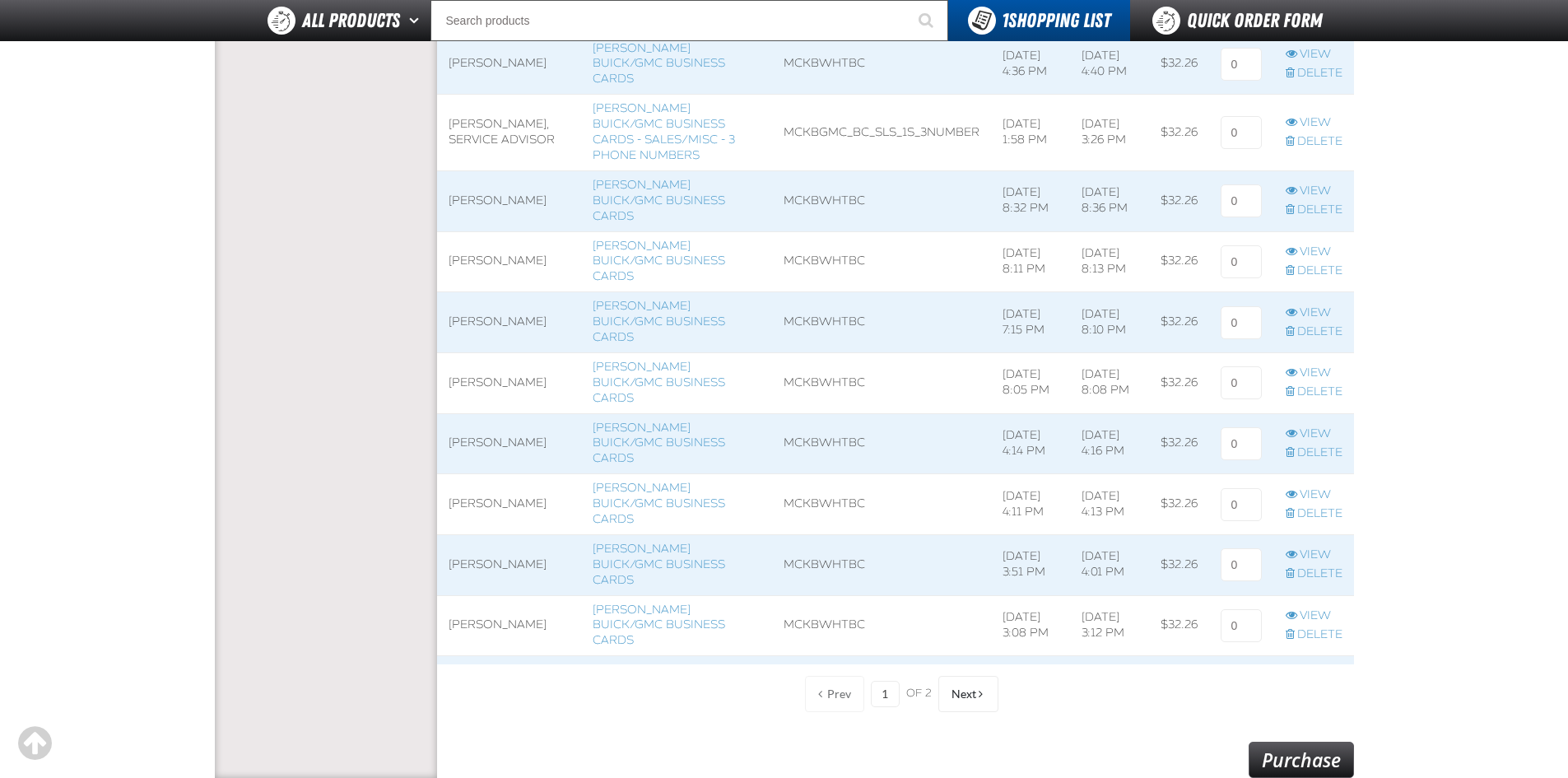
scroll to position [1385, 0]
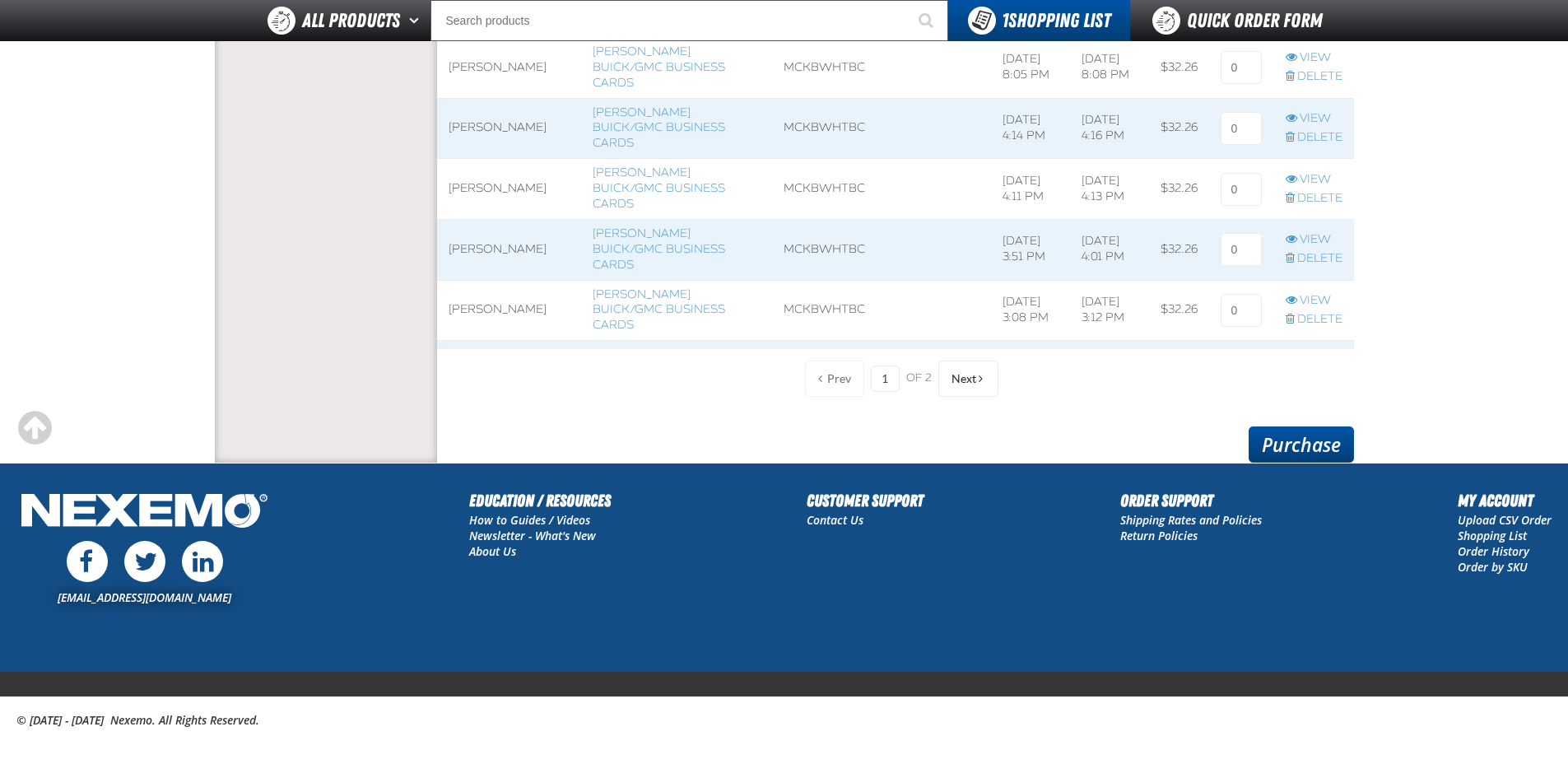
type input "1"
click at [1293, 439] on link "Purchase" at bounding box center [1301, 444] width 106 height 36
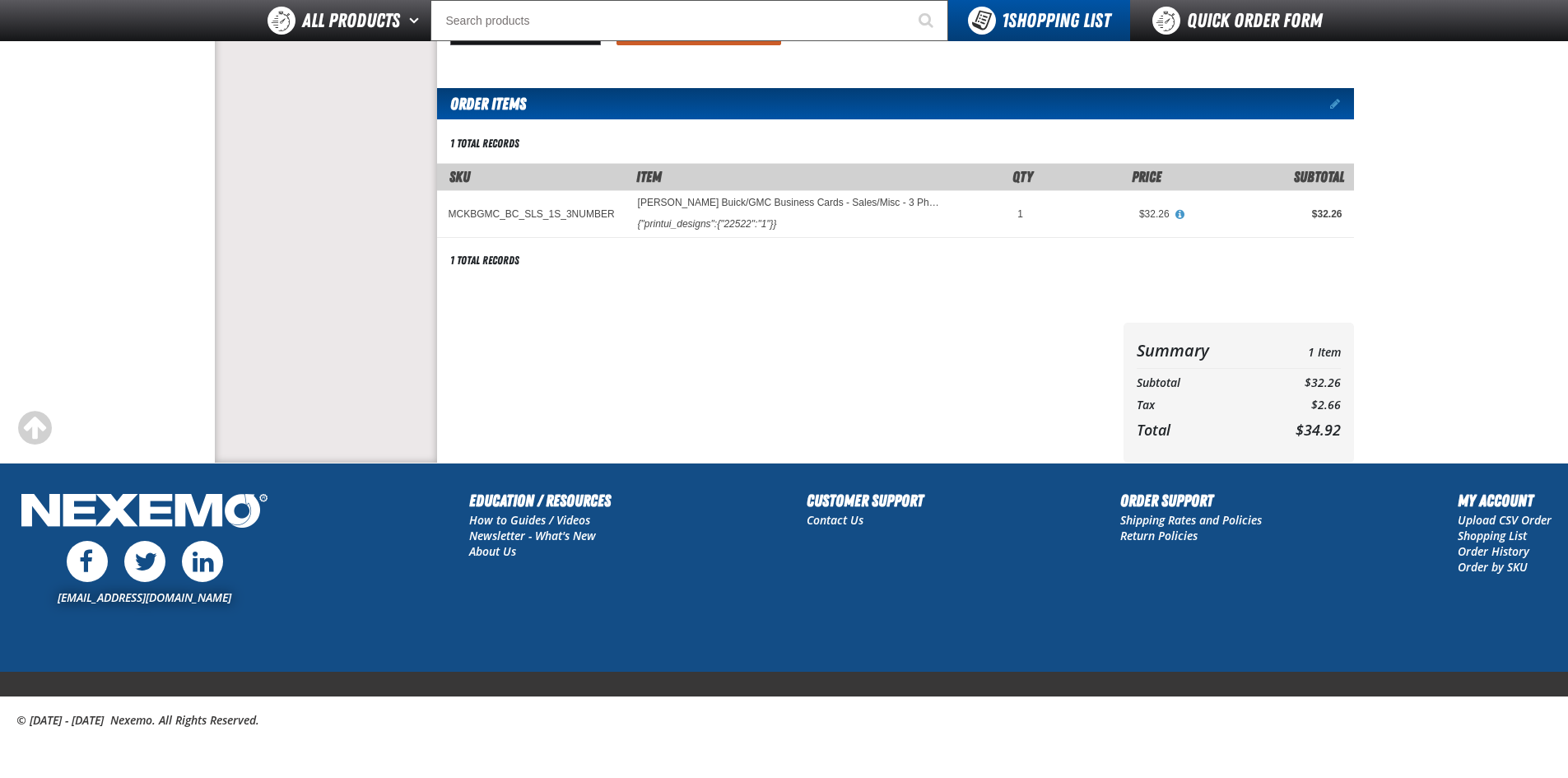
scroll to position [226, 0]
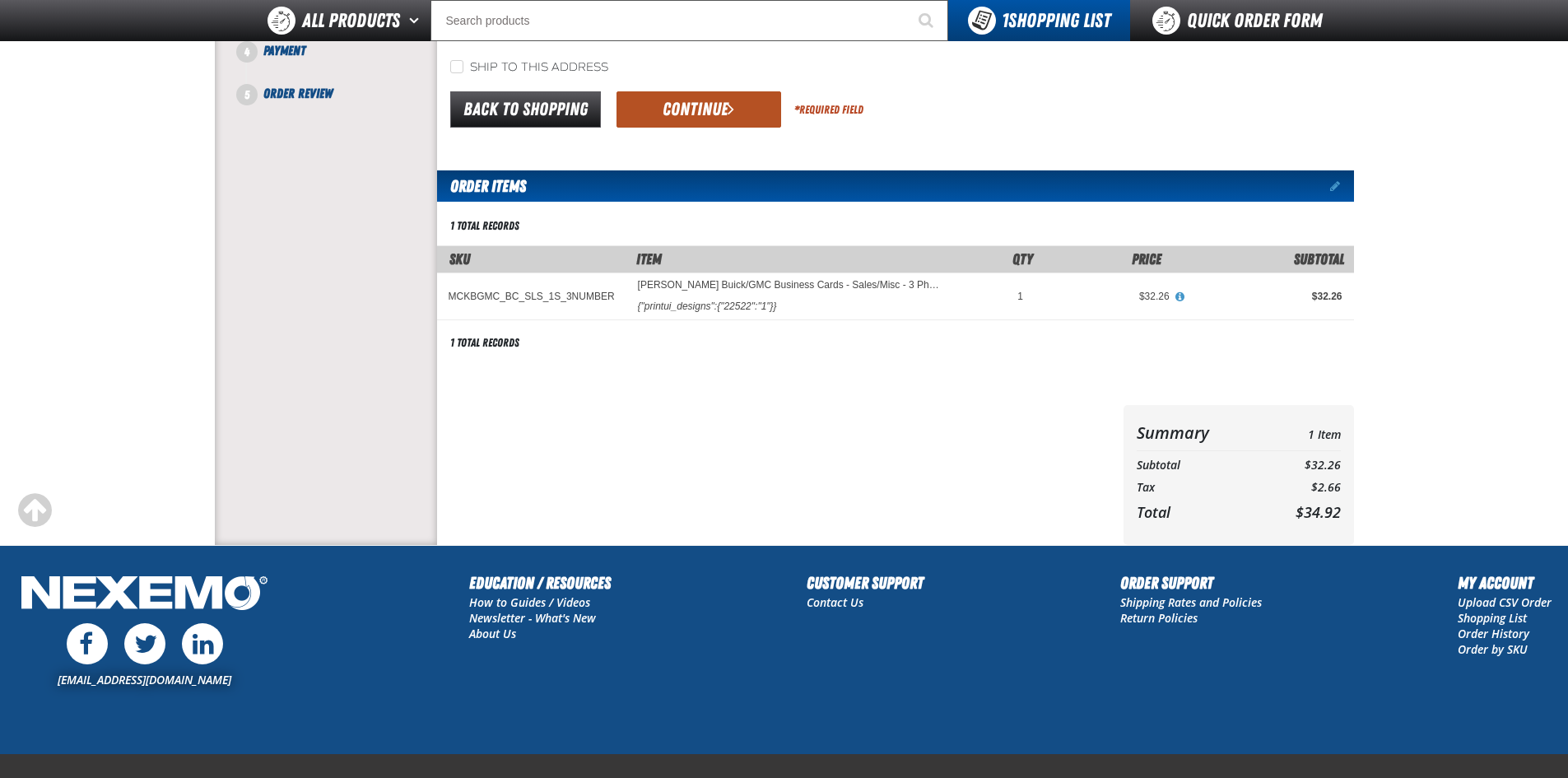
click at [665, 112] on button "Continue" at bounding box center [699, 109] width 165 height 36
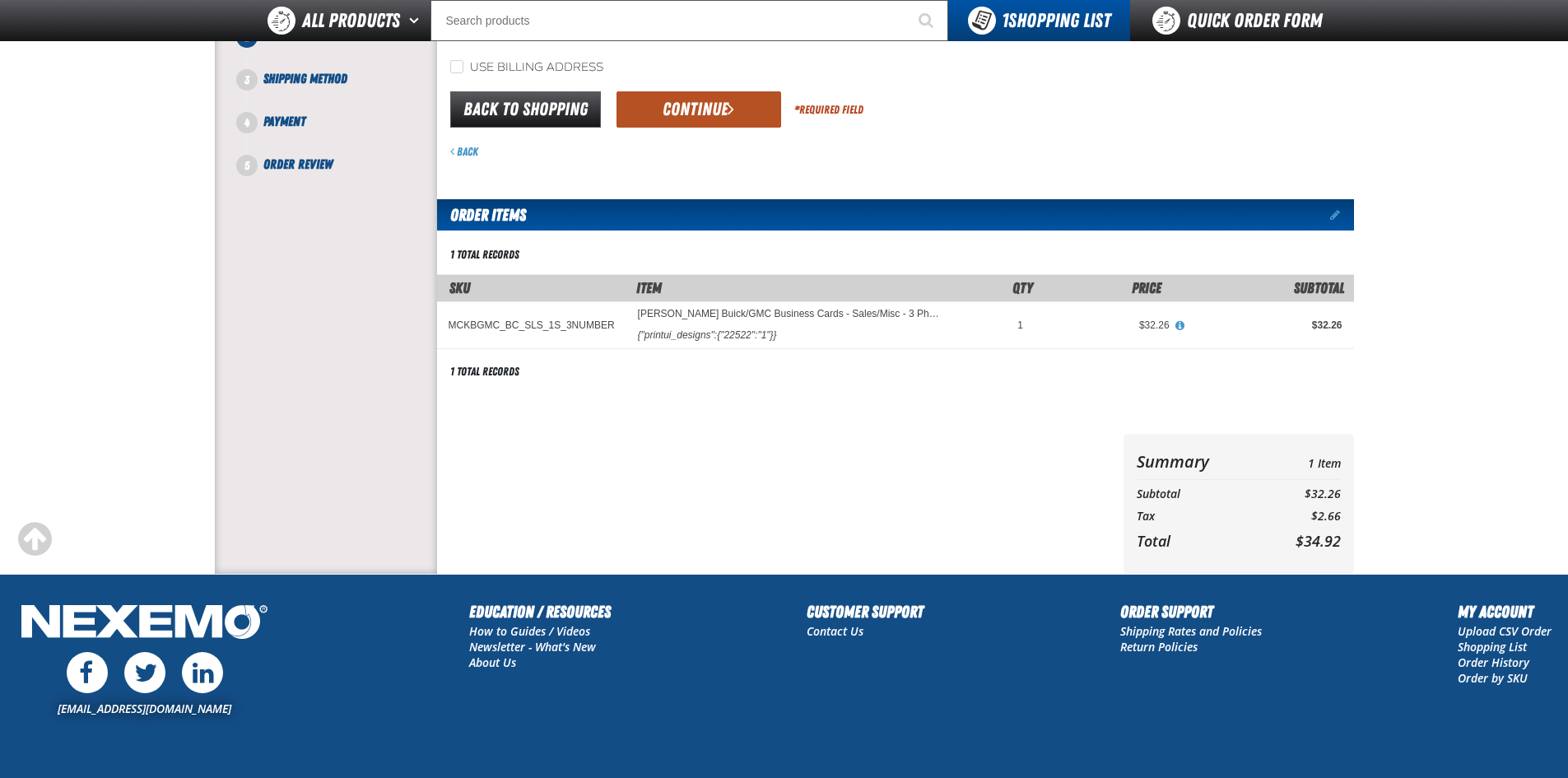
click at [657, 96] on button "Continue" at bounding box center [699, 109] width 165 height 36
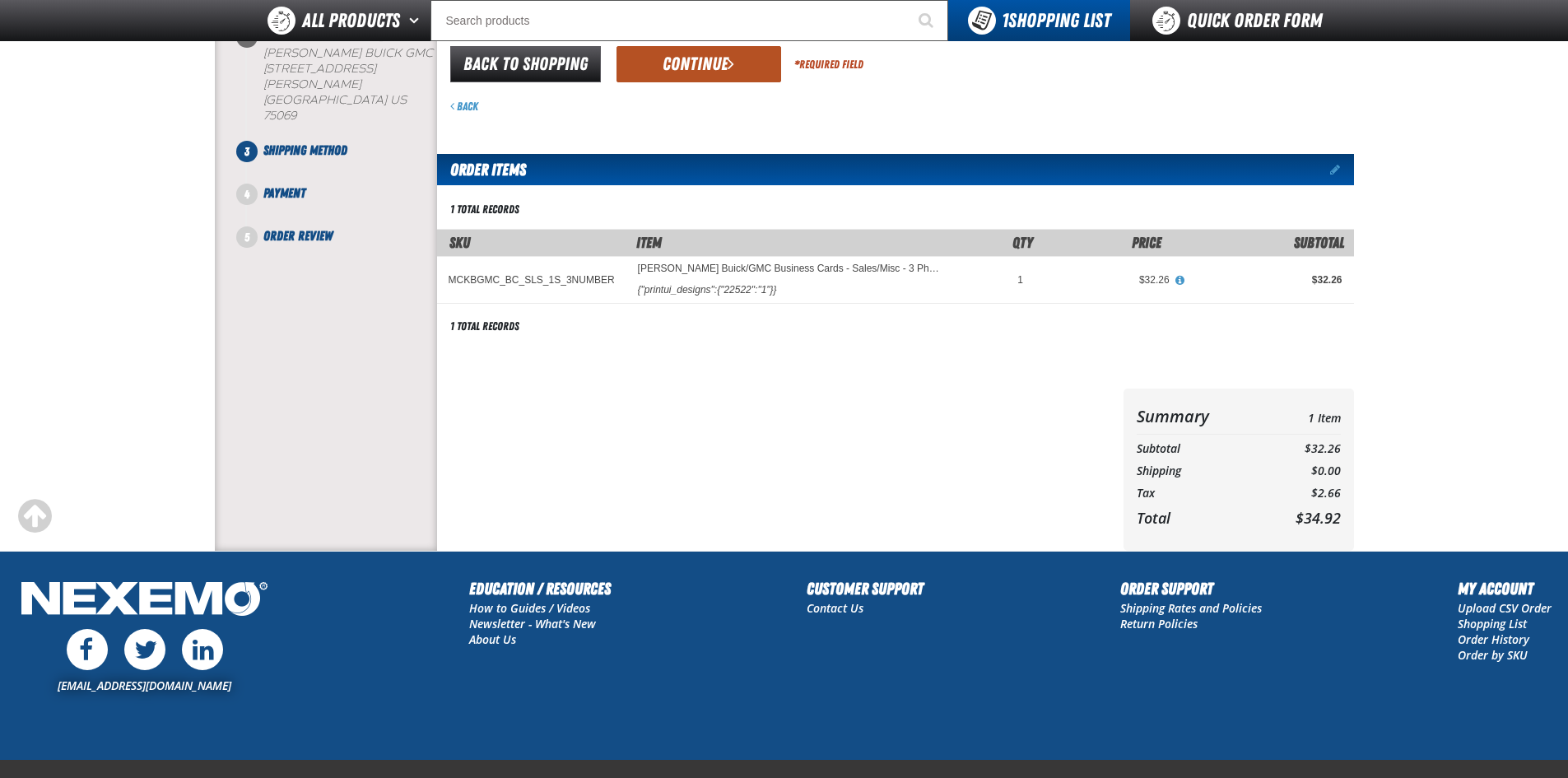
click at [685, 60] on button "Continue" at bounding box center [699, 64] width 165 height 36
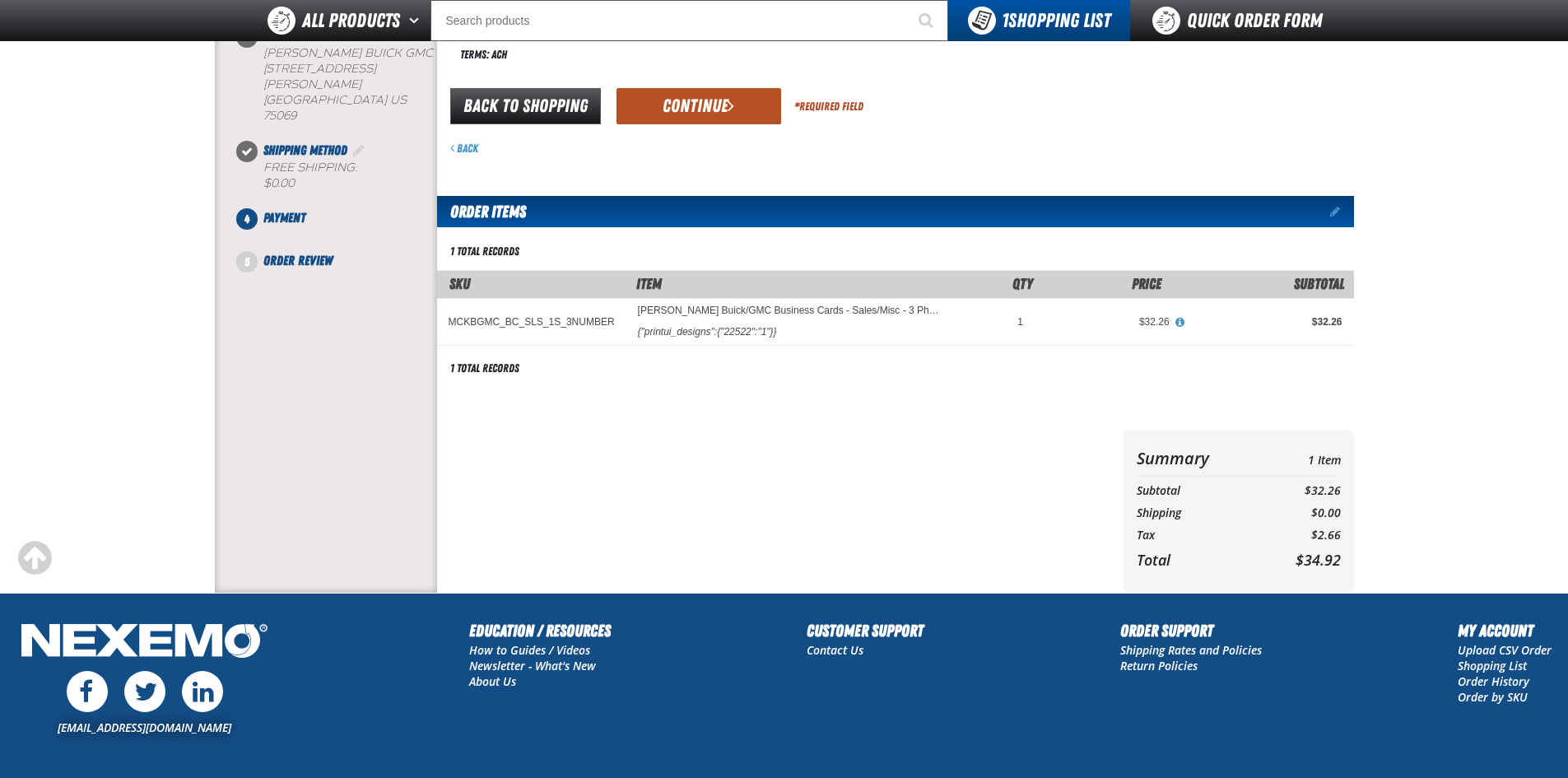
click at [750, 112] on button "Continue" at bounding box center [699, 106] width 165 height 36
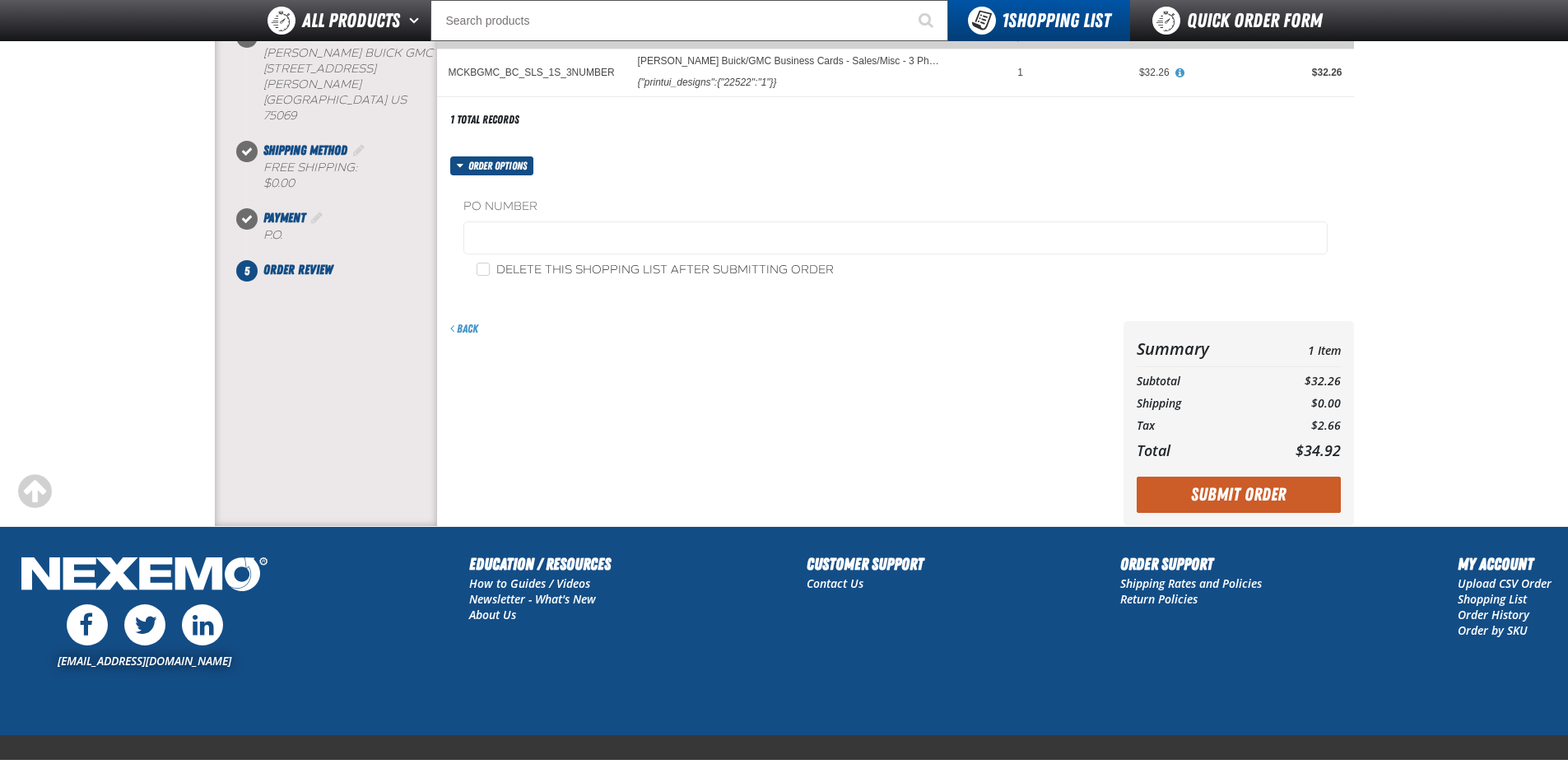
click at [654, 261] on div "Delete this shopping list after submitting order" at bounding box center [896, 269] width 864 height 17
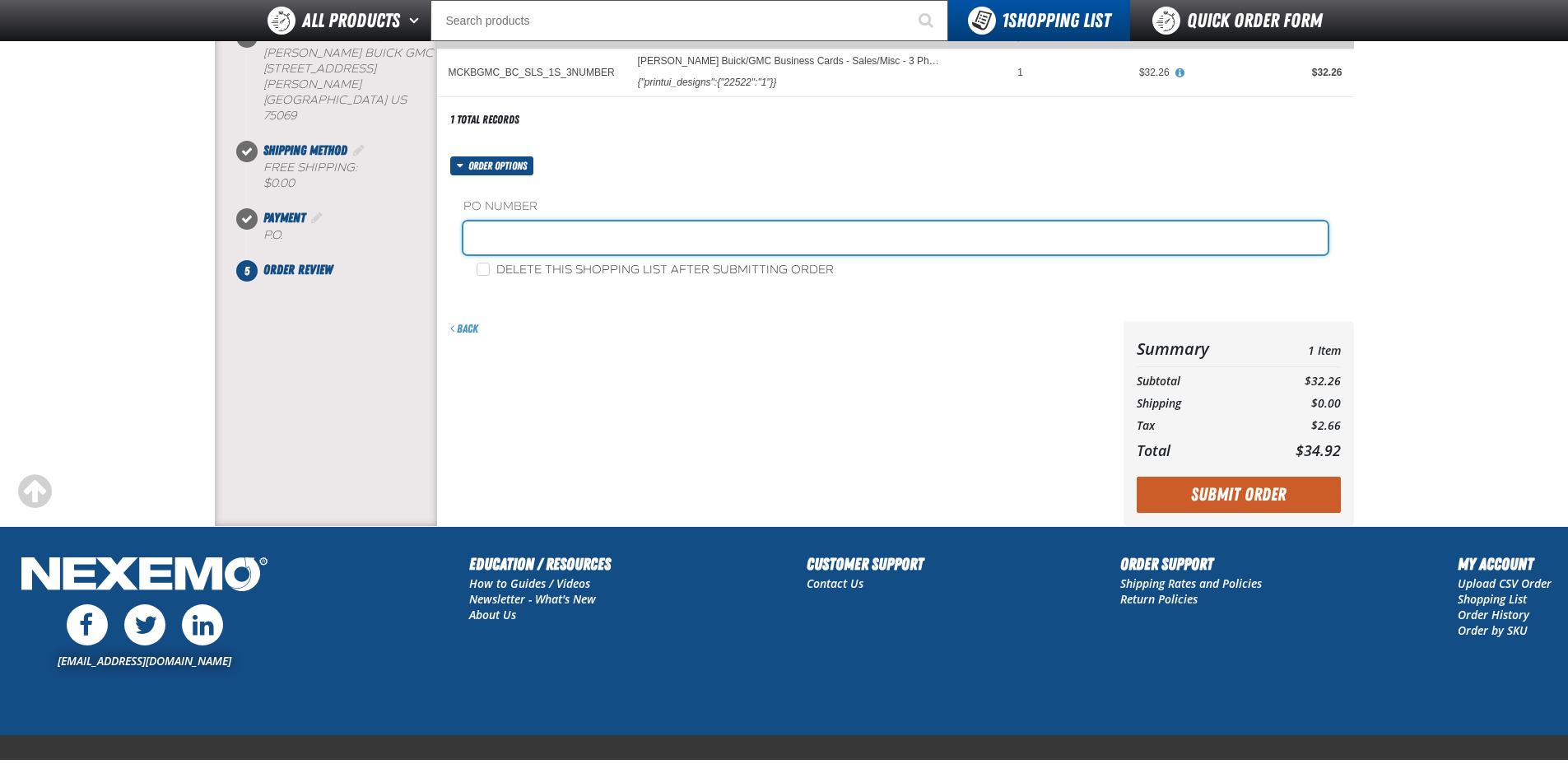
click at [623, 238] on input "text" at bounding box center [896, 237] width 864 height 33
type input "r"
type input "ROB BARTH-SERVICE DEPT"
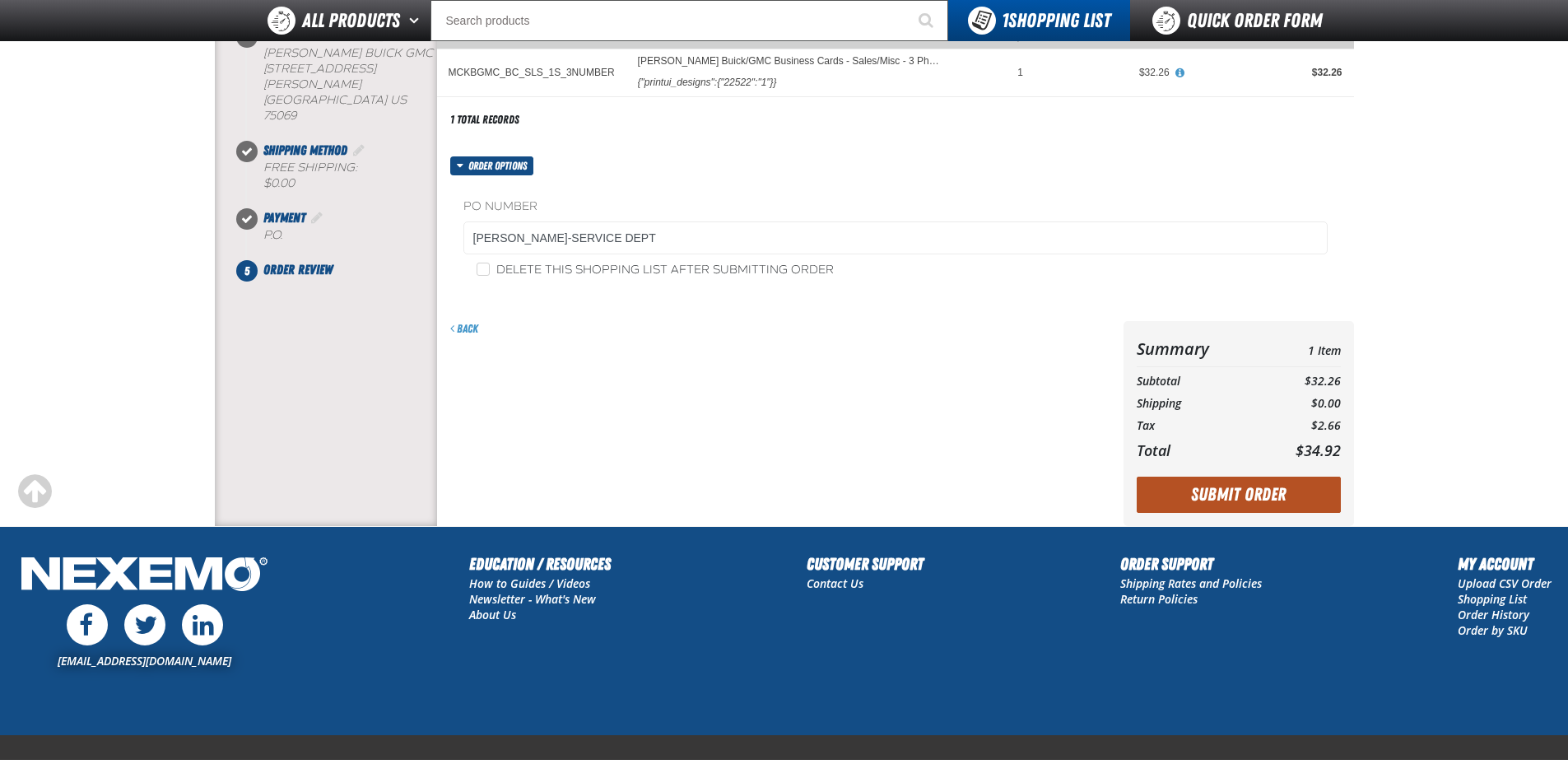
click at [1292, 489] on button "Submit Order" at bounding box center [1239, 494] width 204 height 36
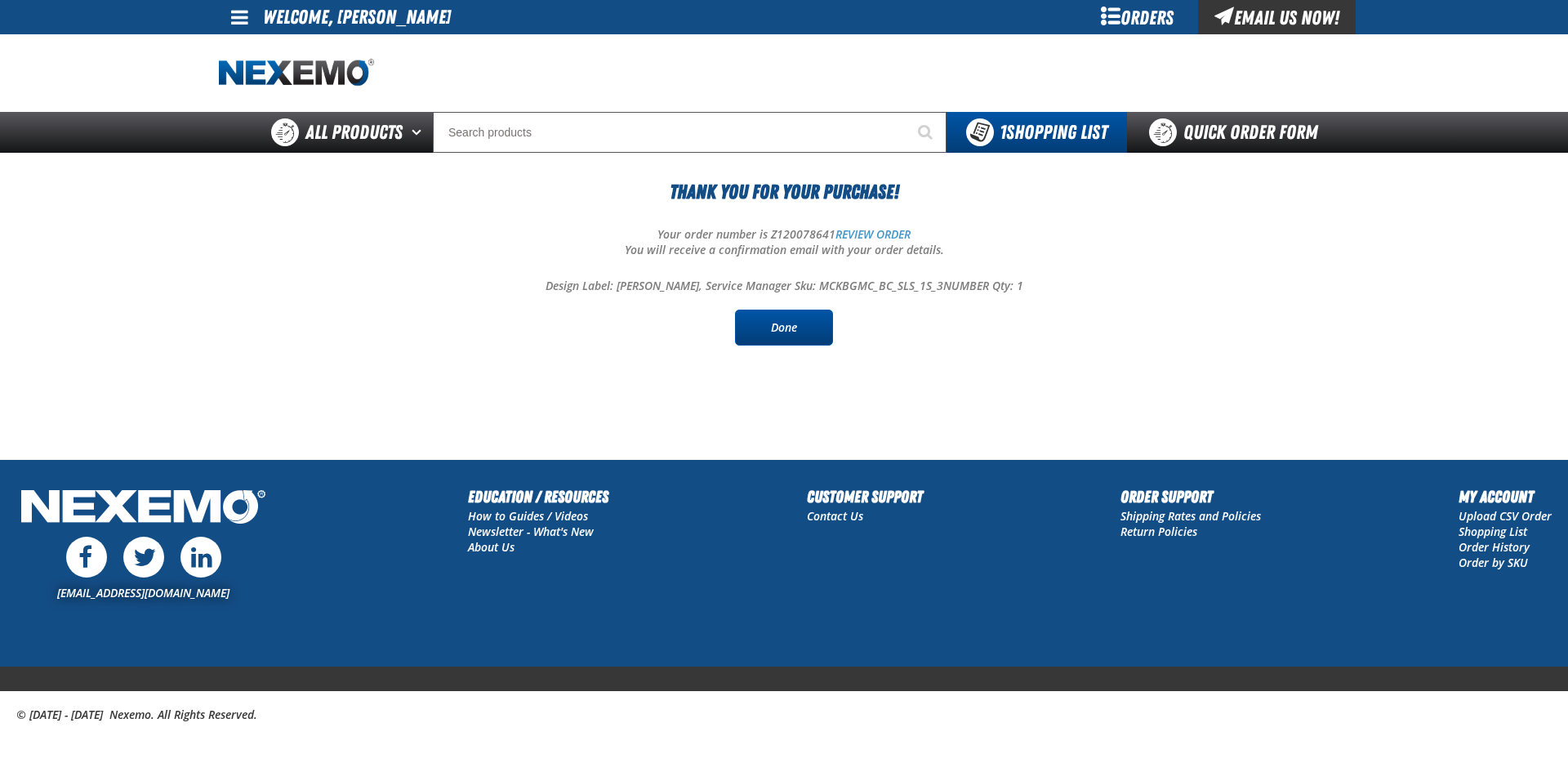
click at [778, 339] on link "Done" at bounding box center [784, 327] width 98 height 36
